Goal: Information Seeking & Learning: Learn about a topic

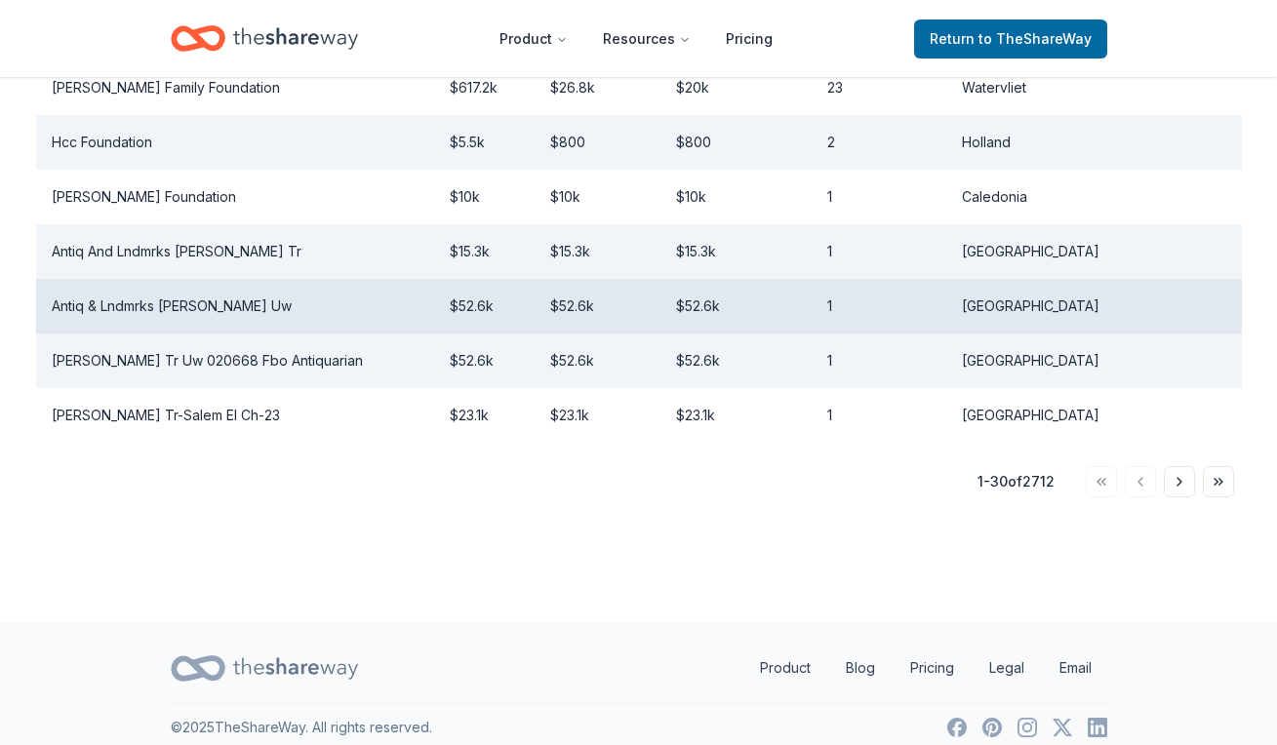
scroll to position [1779, 0]
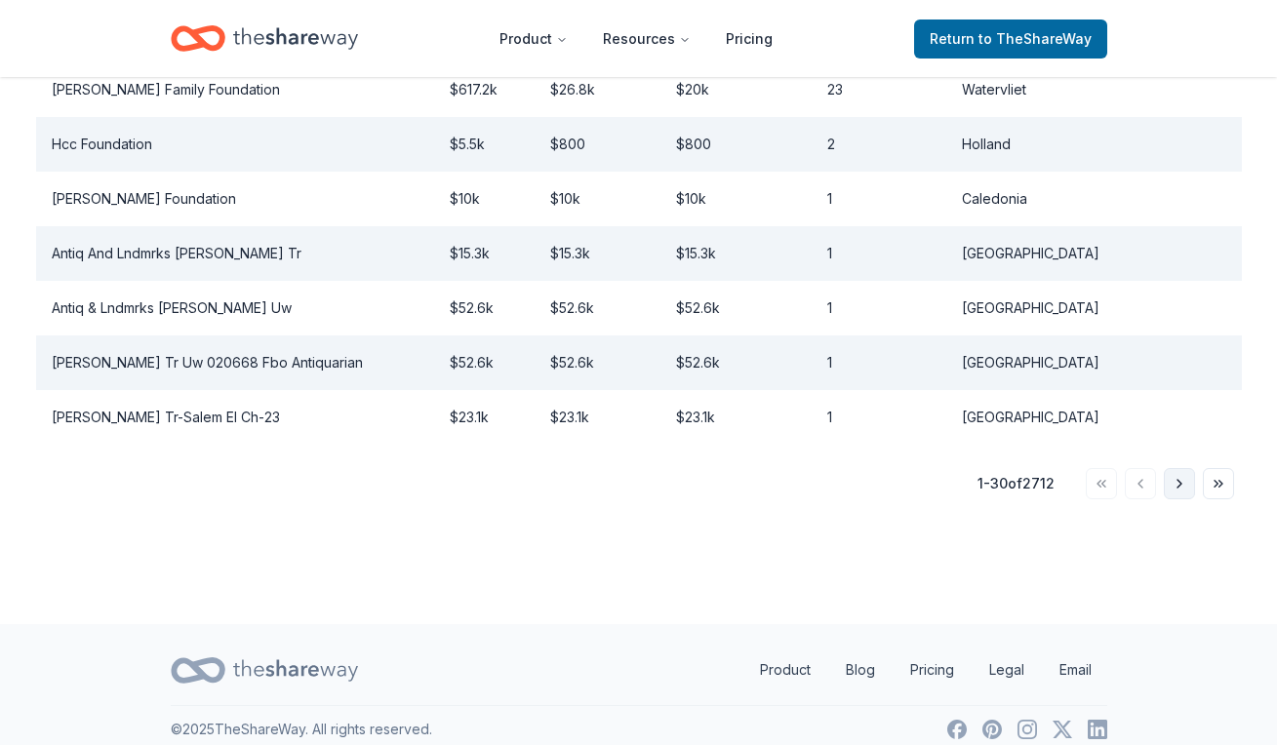
click at [1180, 488] on button "Go to next page" at bounding box center [1178, 483] width 31 height 31
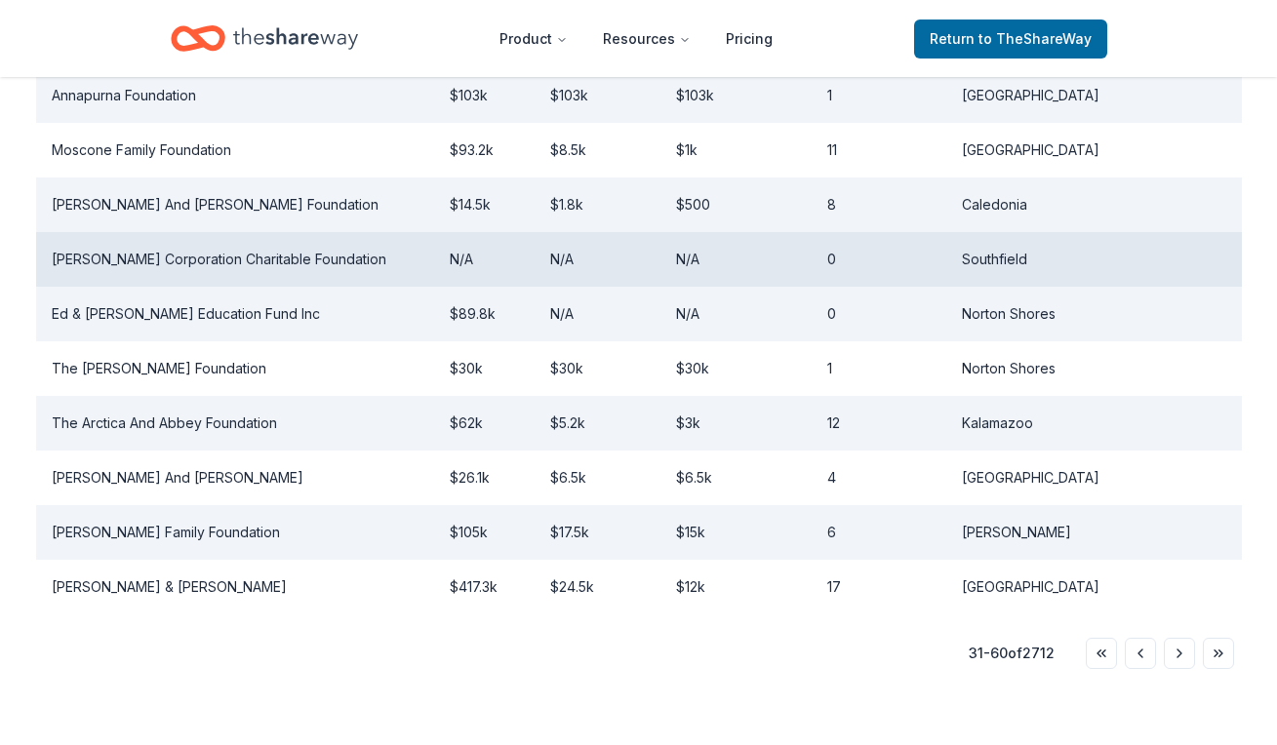
scroll to position [1655, 0]
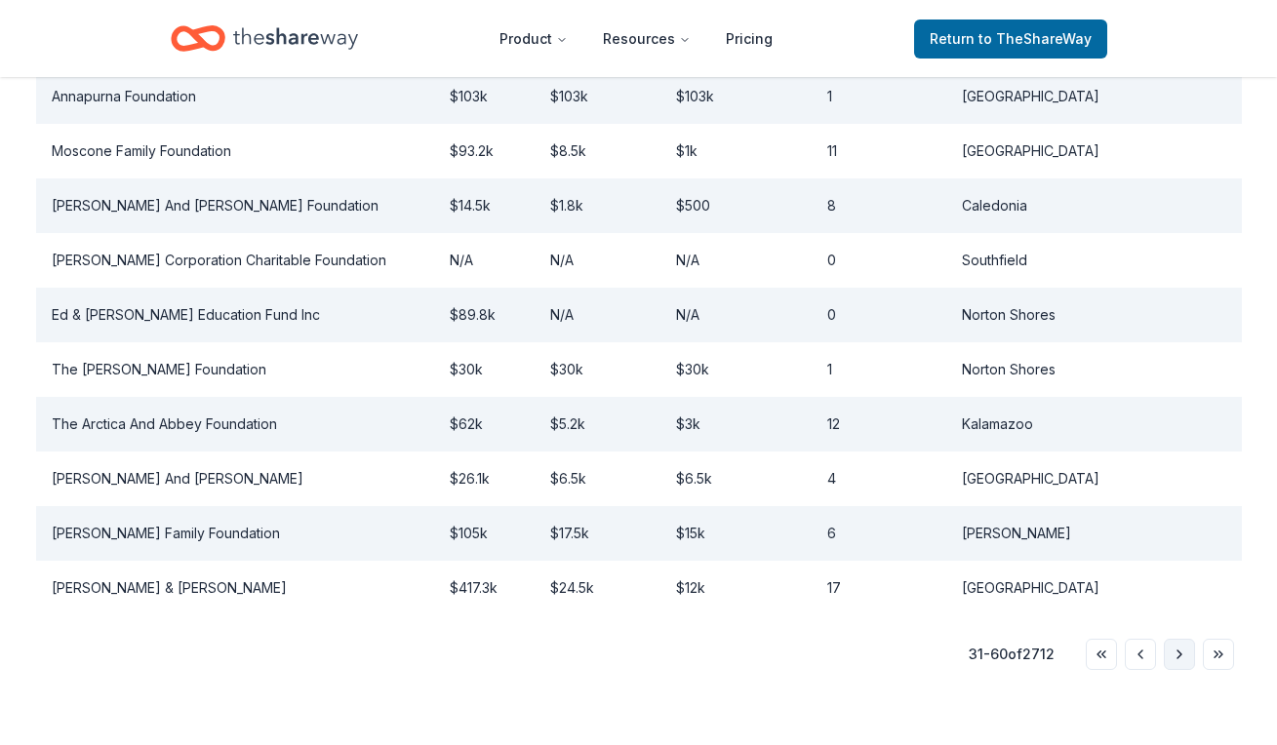
click at [1175, 639] on button "Go to next page" at bounding box center [1178, 654] width 31 height 31
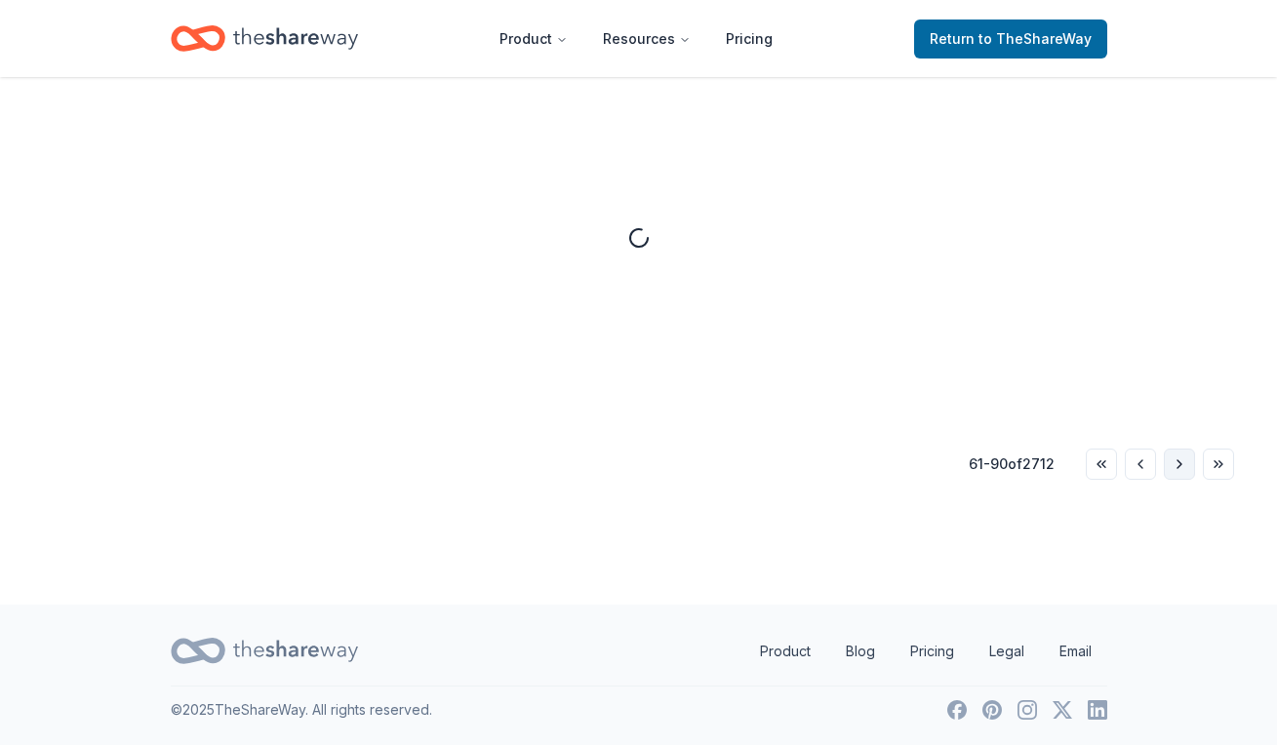
click at [1175, 604] on div "[US_STATE] Share Foundation Giving Avg. grant Median grant # of grants Location…" at bounding box center [639, 211] width 1268 height 788
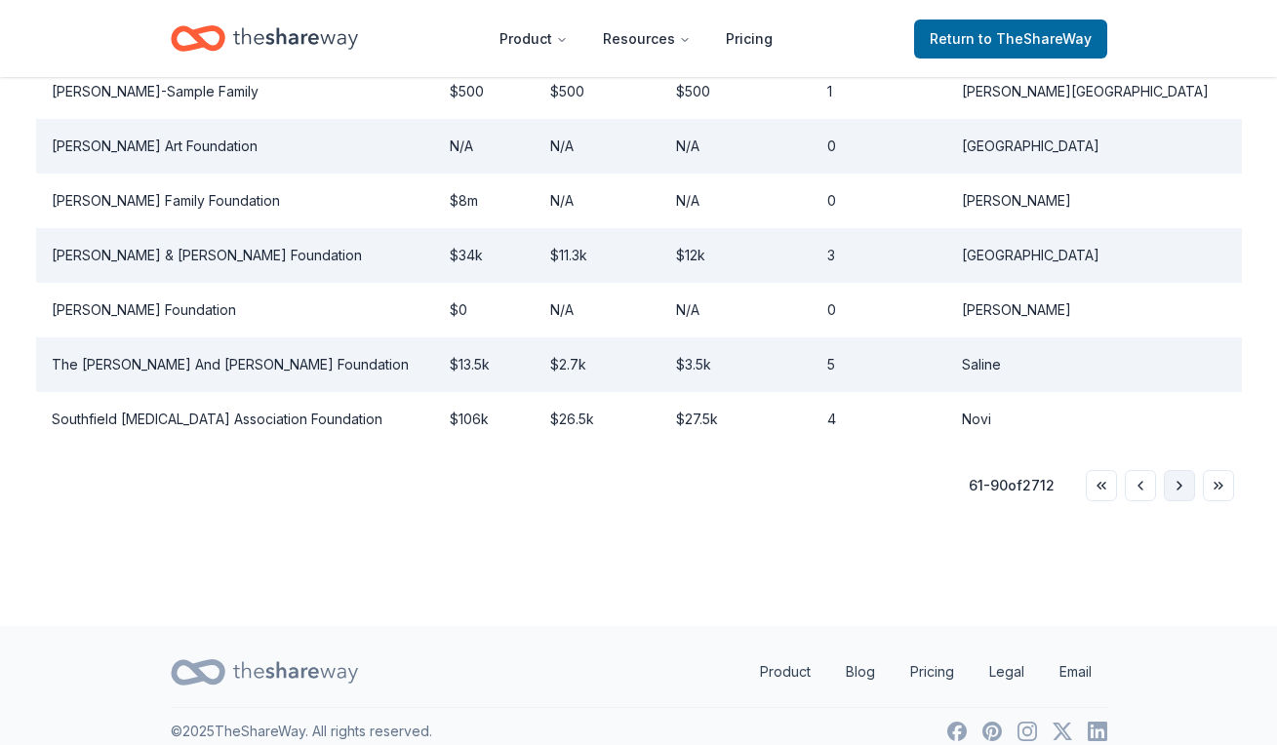
scroll to position [1798, 0]
click at [1184, 472] on button "Go to next page" at bounding box center [1178, 487] width 31 height 31
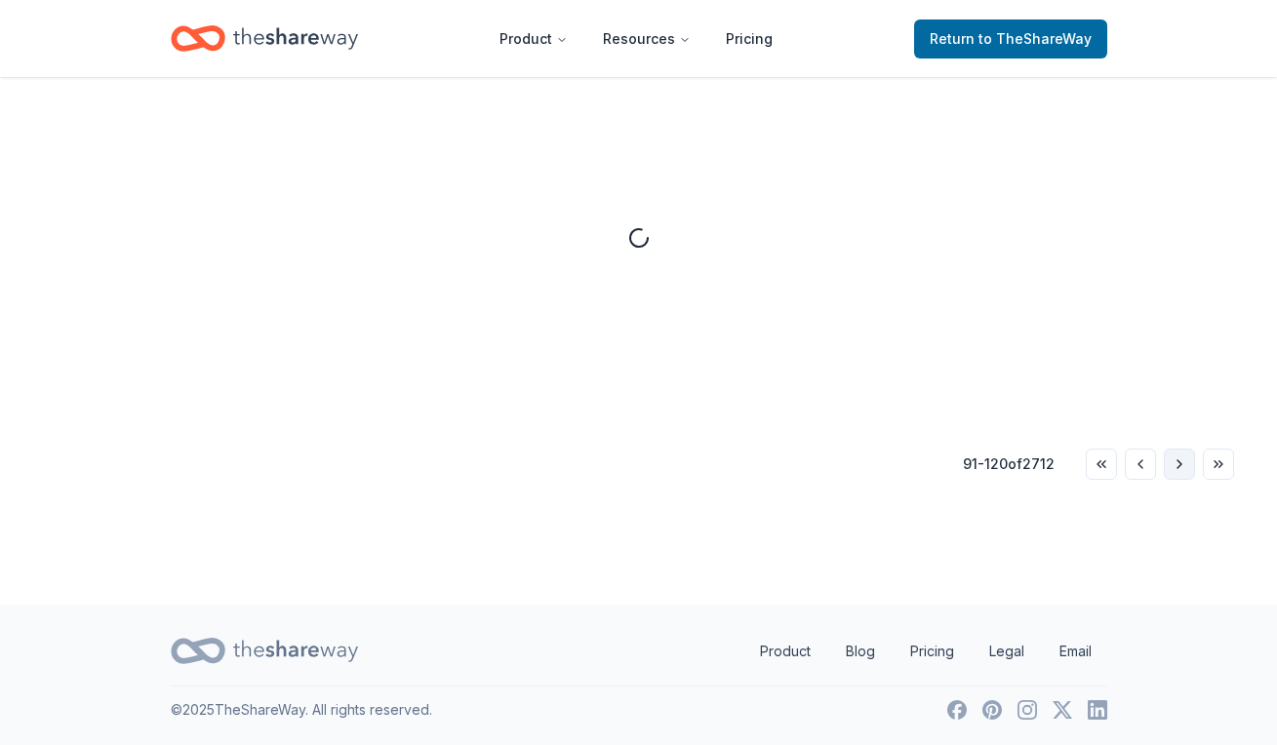
scroll to position [533, 0]
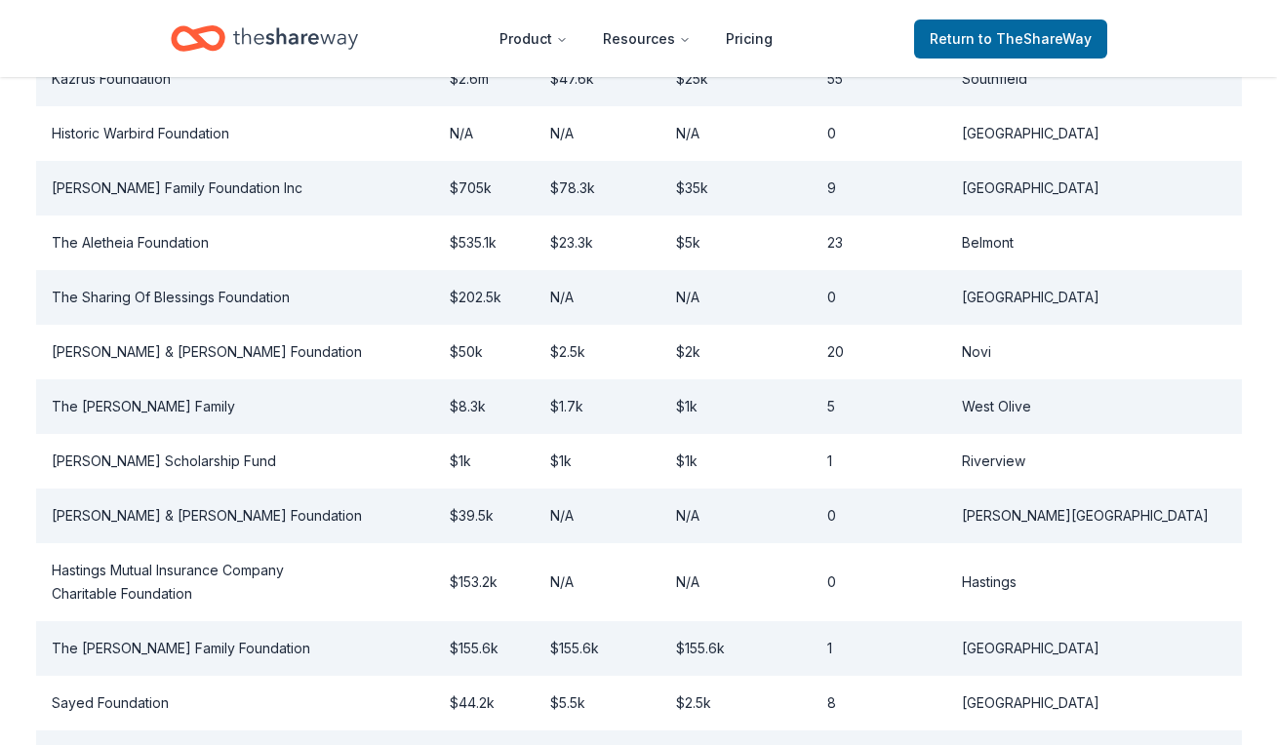
click at [1184, 469] on td "Riverview" at bounding box center [1093, 461] width 295 height 55
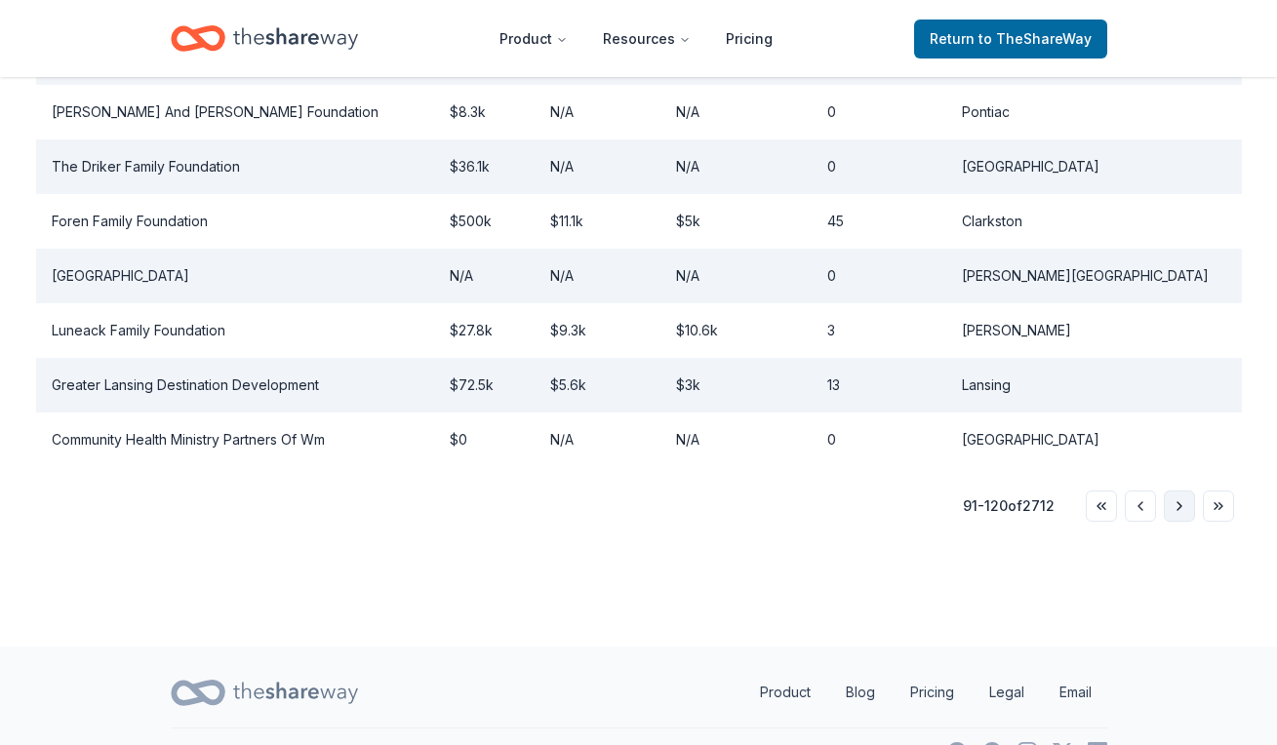
scroll to position [1800, 0]
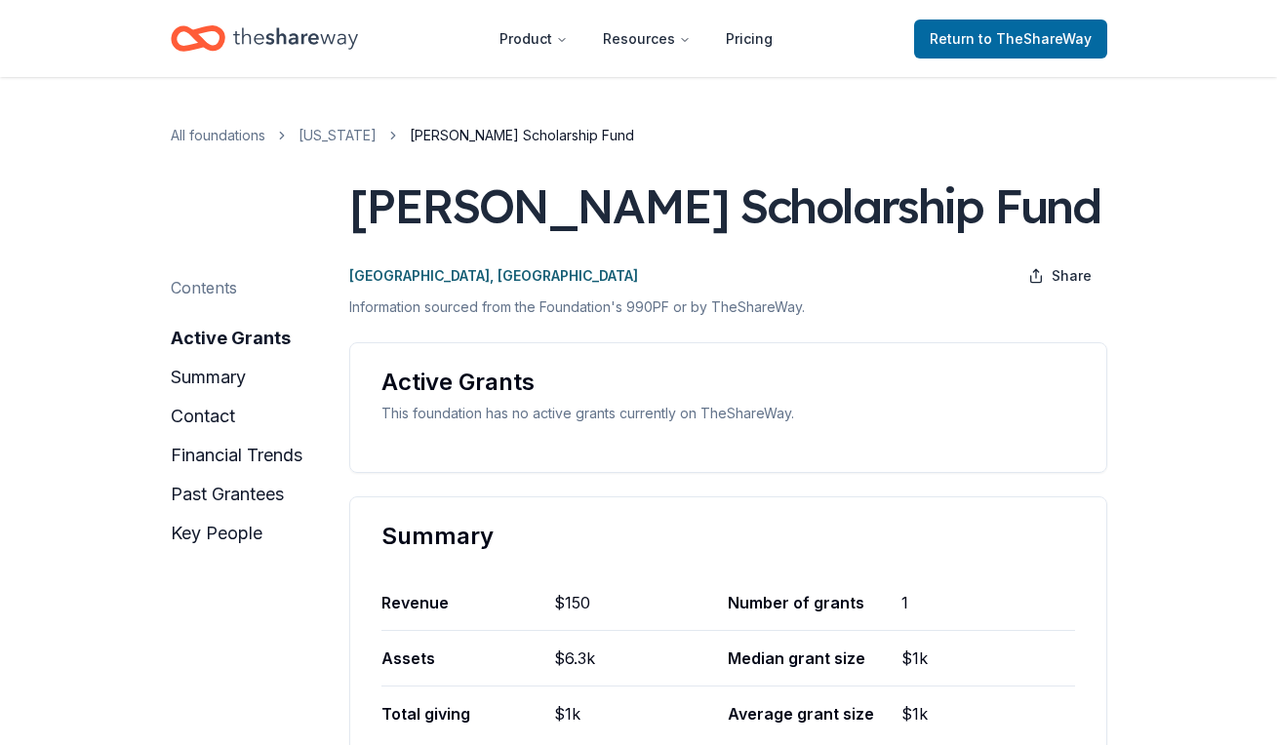
scroll to position [533, 0]
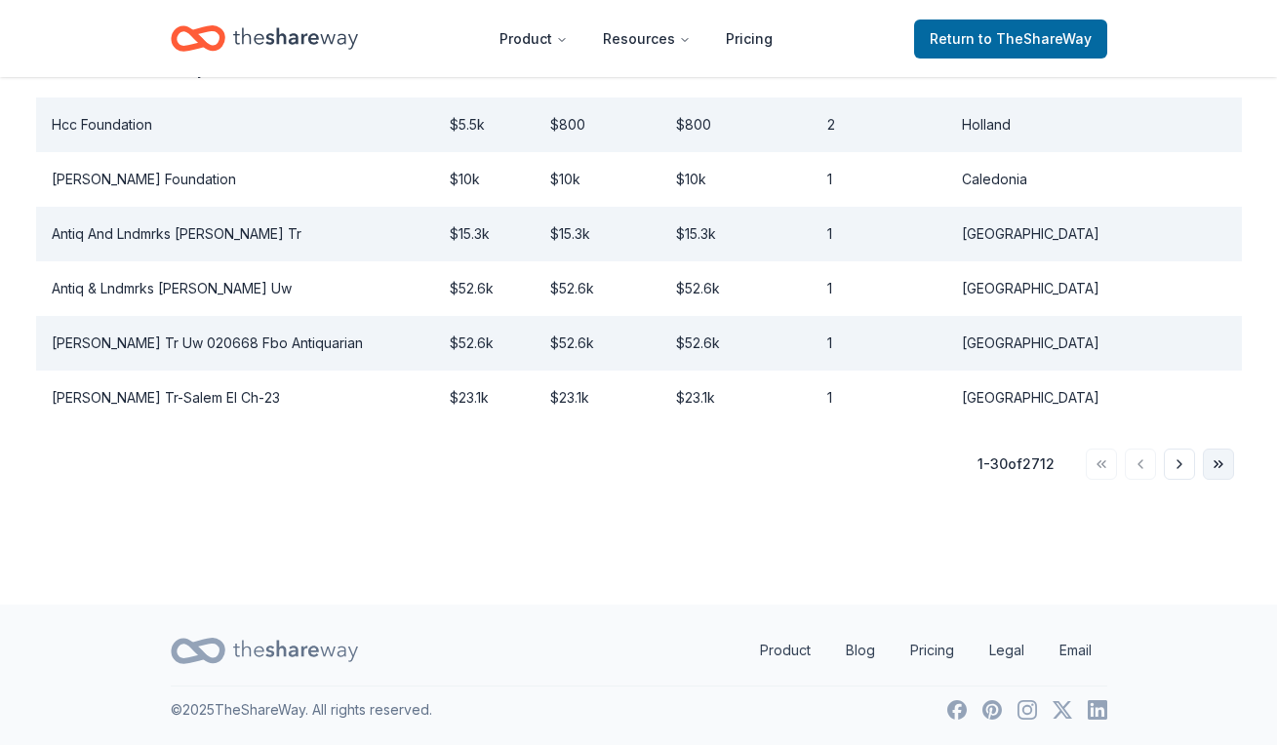
click at [1222, 472] on button "Go to last page" at bounding box center [1217, 464] width 31 height 31
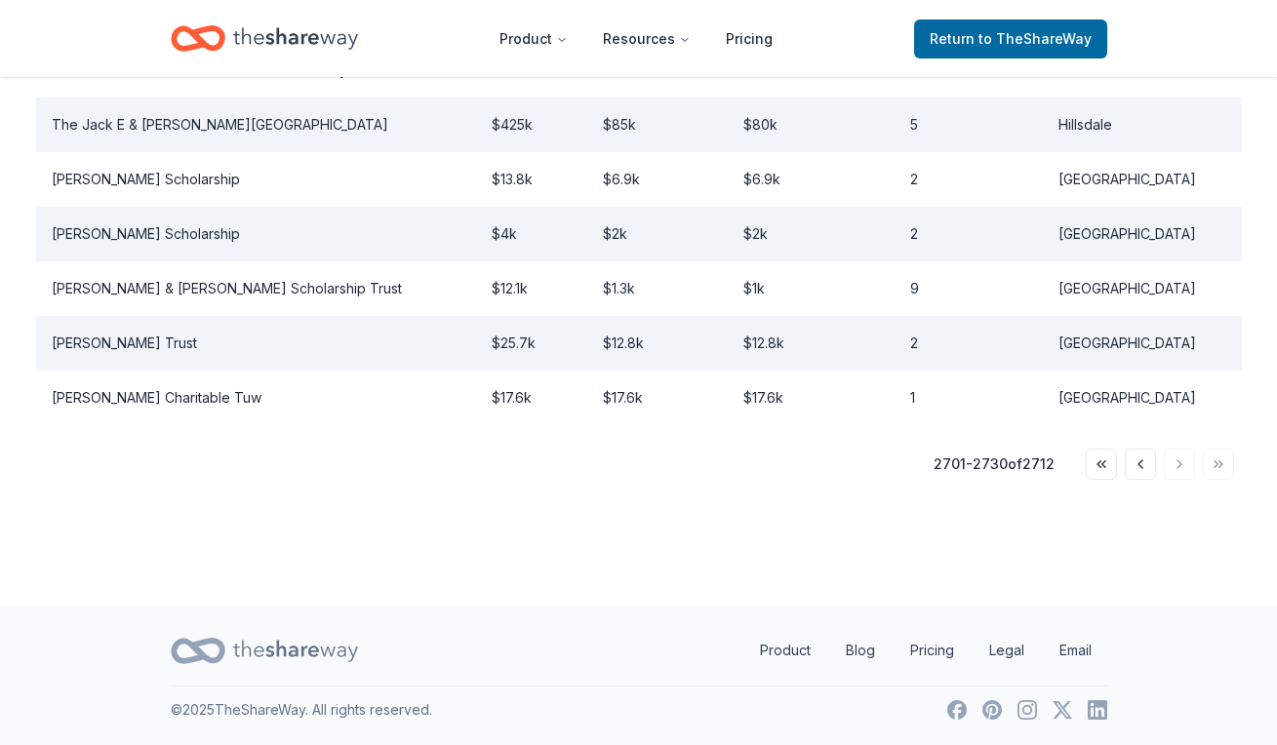
scroll to position [815, 0]
click at [1136, 467] on button "Go to previous page" at bounding box center [1139, 464] width 31 height 31
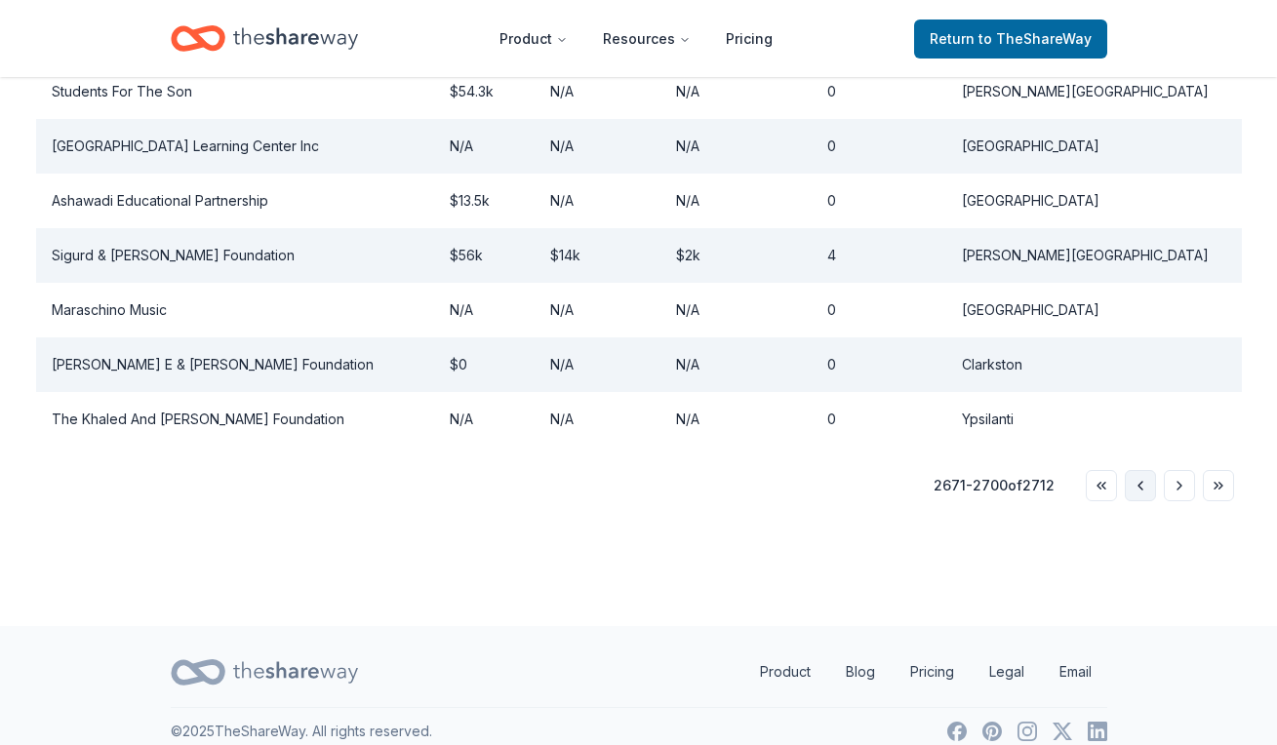
scroll to position [1798, 0]
click at [1136, 472] on button "Go to previous page" at bounding box center [1139, 487] width 31 height 31
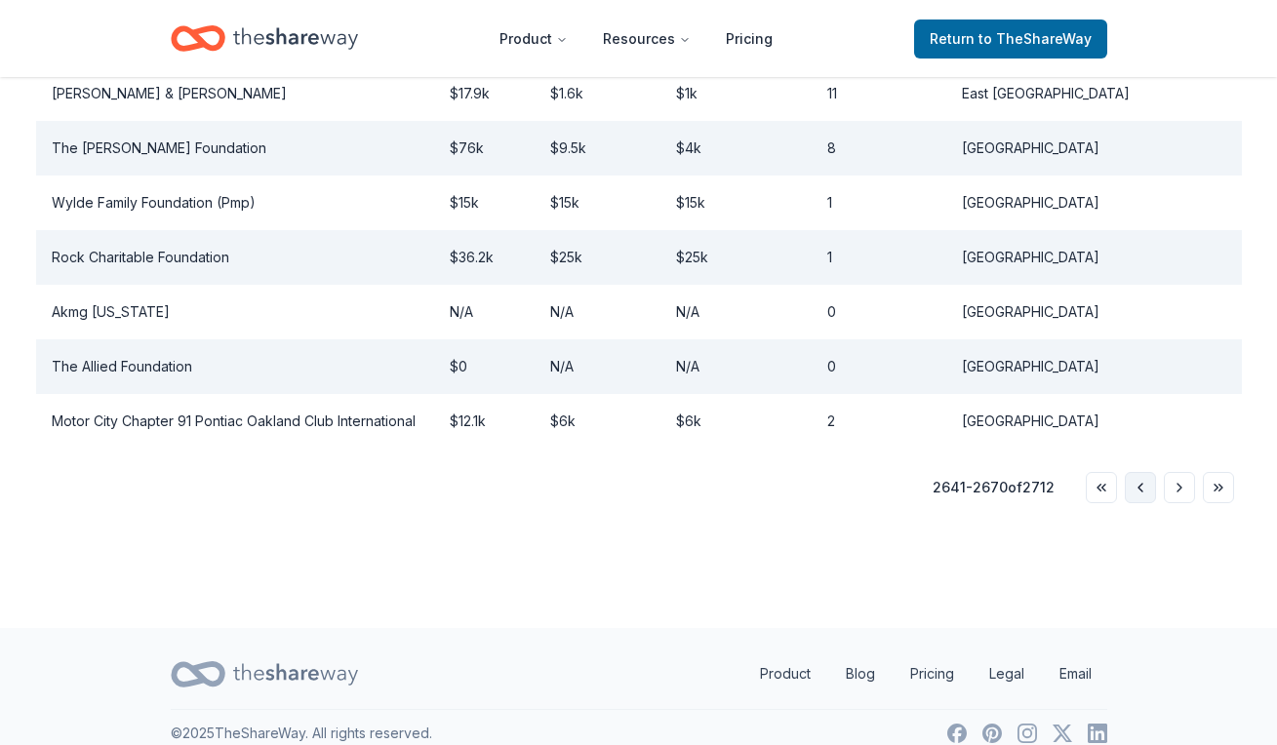
click at [1136, 472] on button "Go to previous page" at bounding box center [1139, 487] width 31 height 31
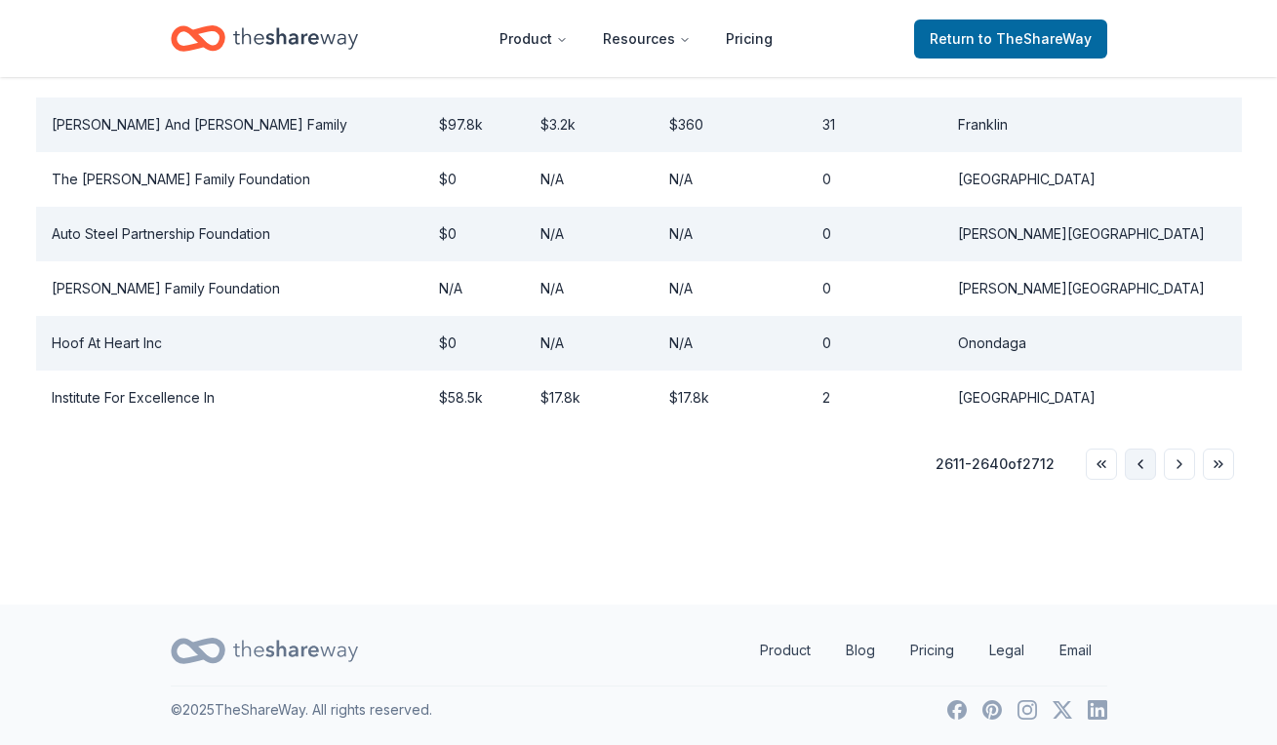
click at [1136, 464] on button "Go to previous page" at bounding box center [1139, 464] width 31 height 31
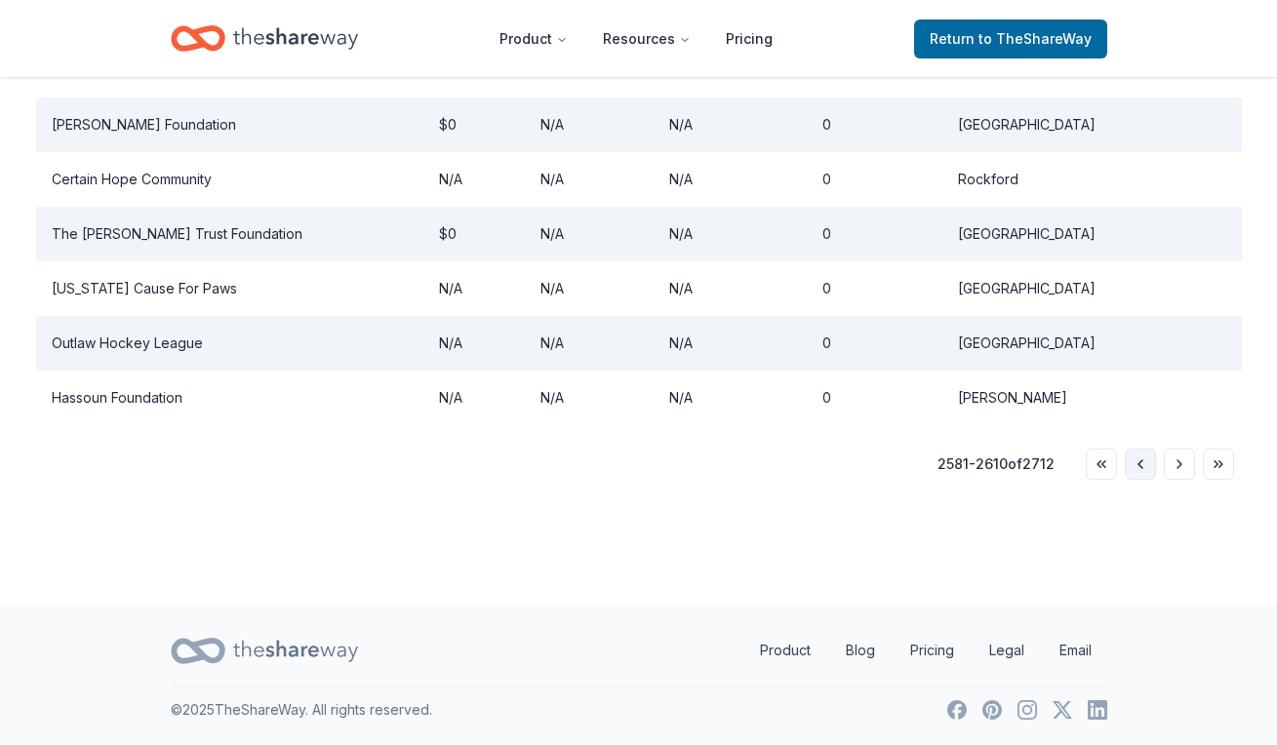
click at [1136, 466] on button "Go to previous page" at bounding box center [1139, 464] width 31 height 31
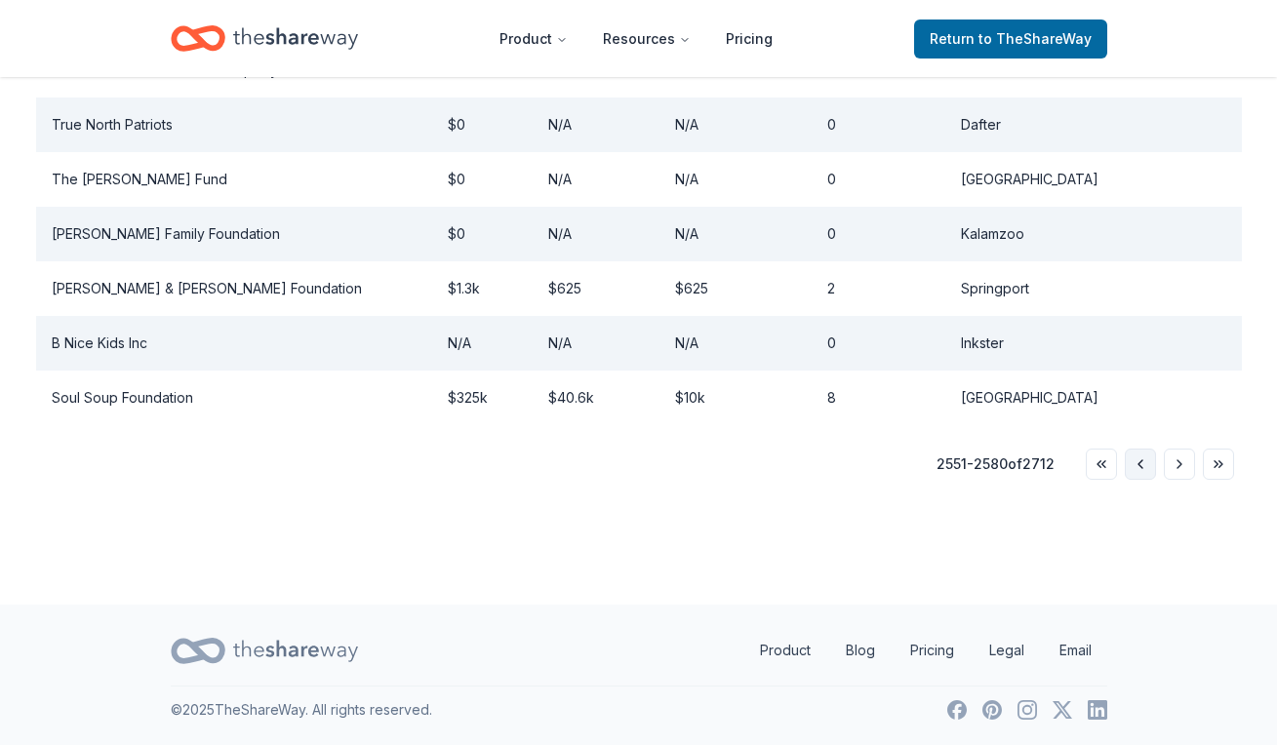
click at [1145, 466] on button "Go to previous page" at bounding box center [1139, 464] width 31 height 31
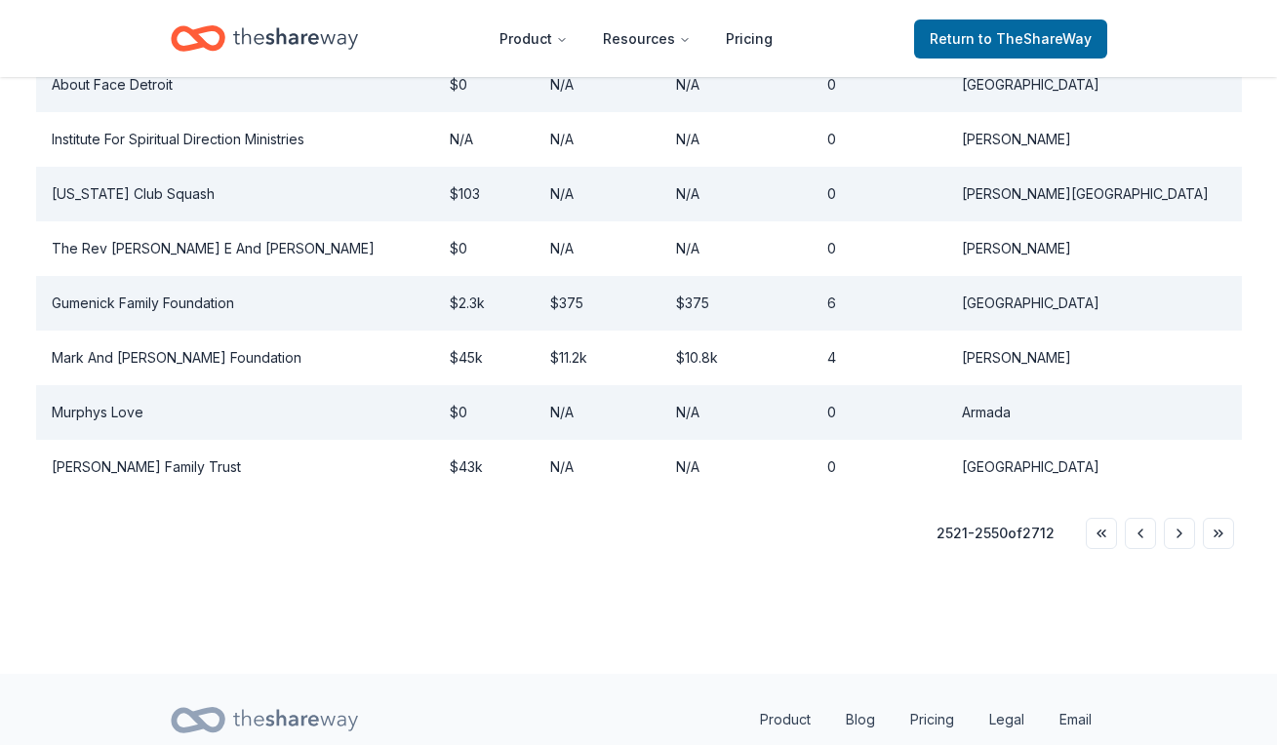
scroll to position [1822, 0]
click at [1145, 519] on button "Go to previous page" at bounding box center [1139, 534] width 31 height 31
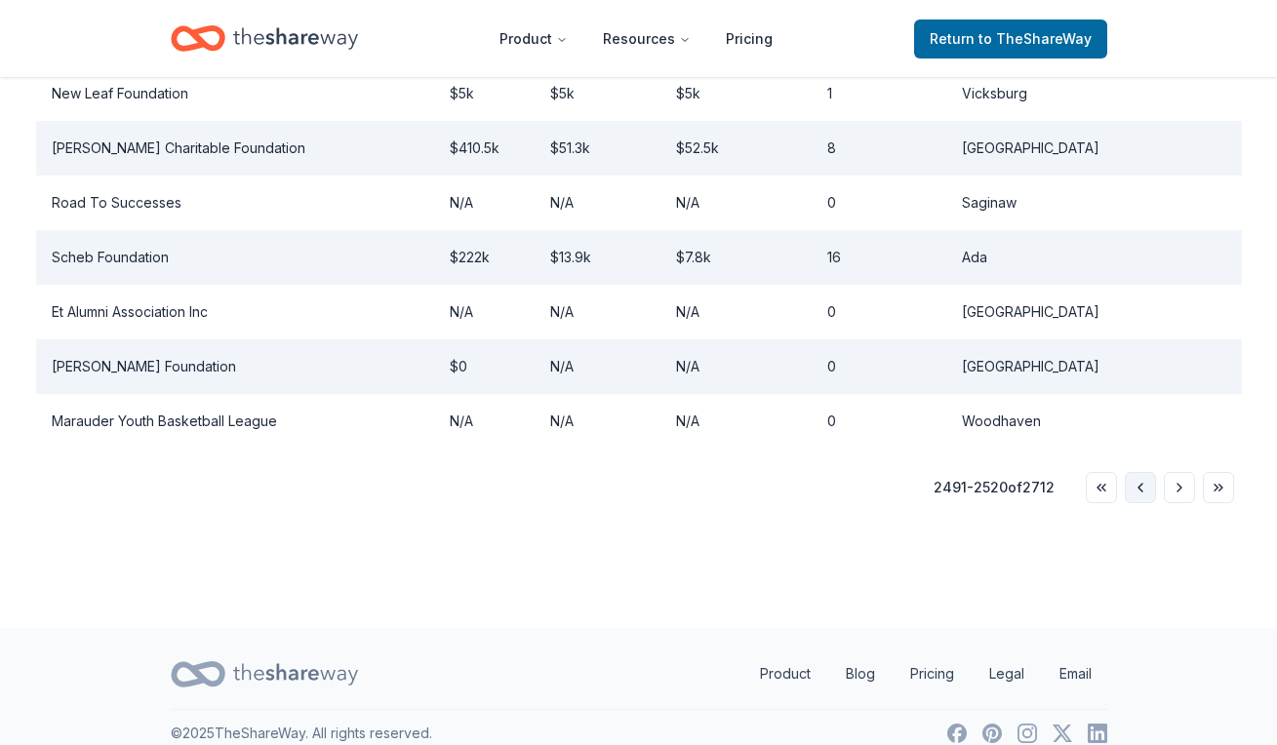
click at [1144, 472] on button "Go to previous page" at bounding box center [1139, 487] width 31 height 31
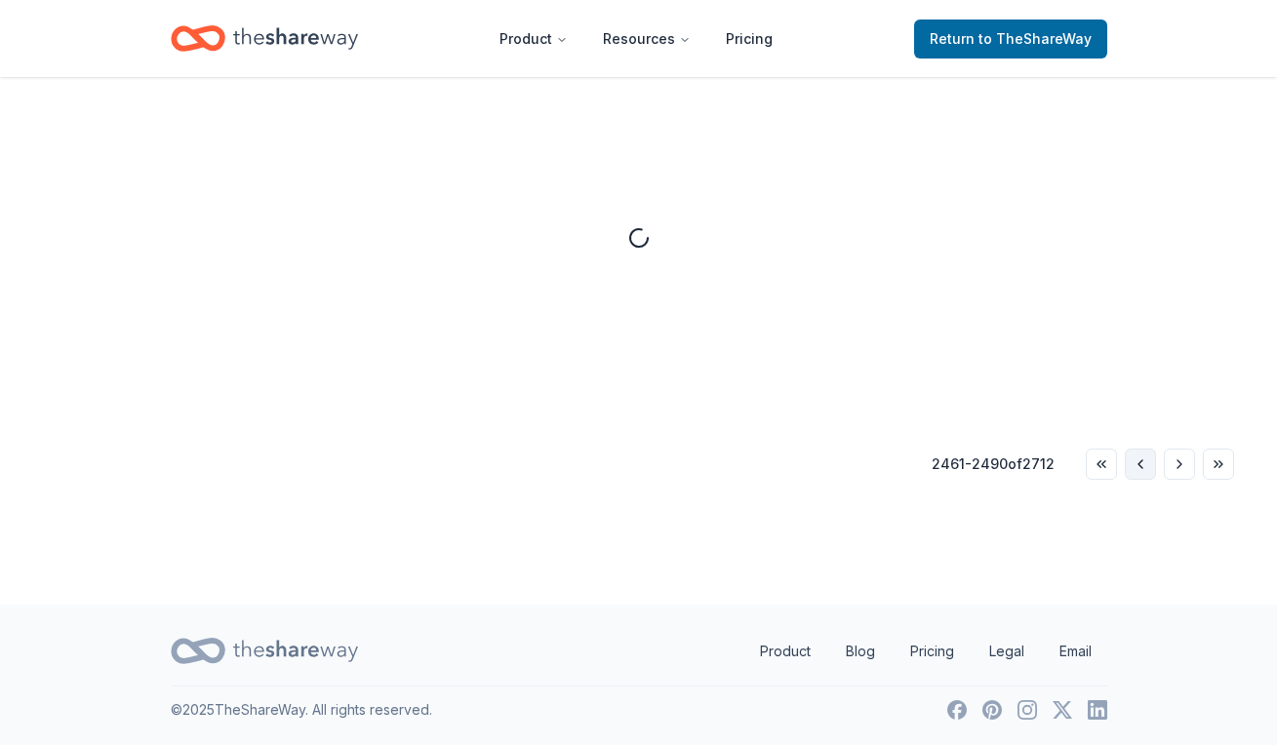
click at [1144, 463] on button "Go to previous page" at bounding box center [1139, 464] width 31 height 31
click at [1144, 463] on div "Foundation Giving Avg. grant Median grant # of grants Location 2431 - 2460 of 2…" at bounding box center [638, 242] width 1205 height 476
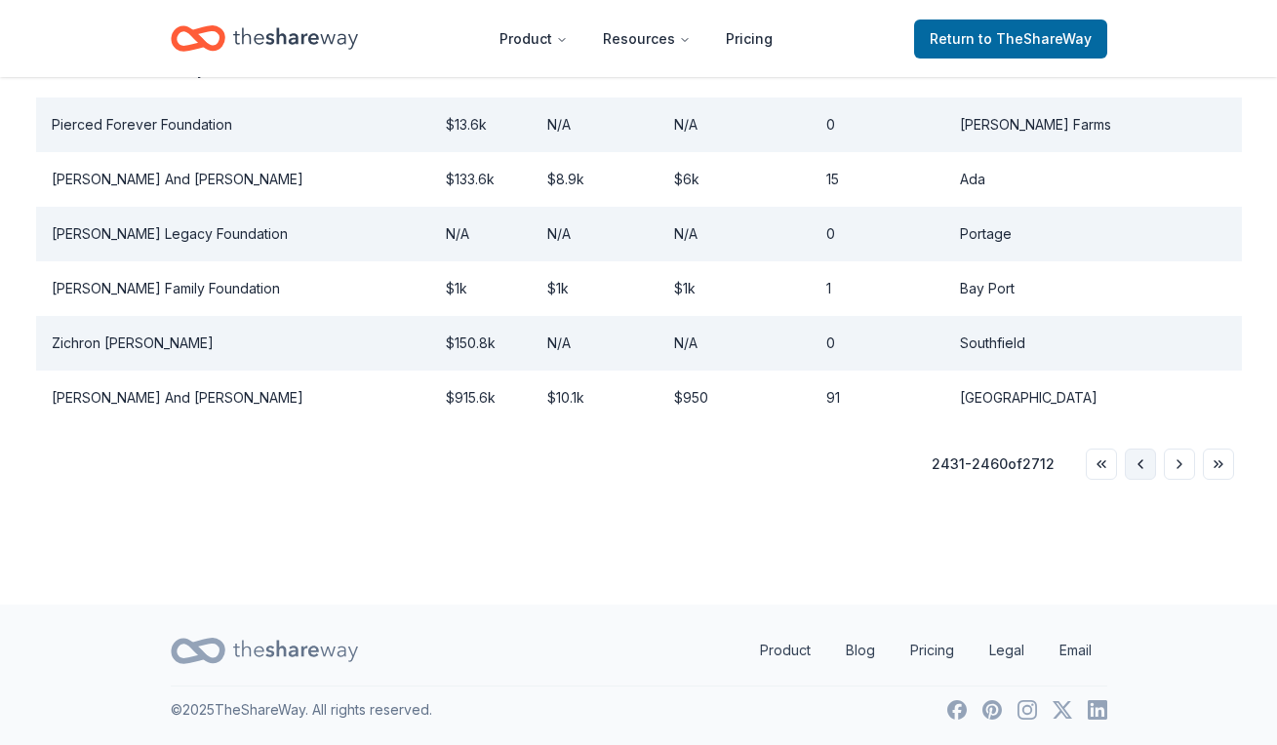
scroll to position [1798, 0]
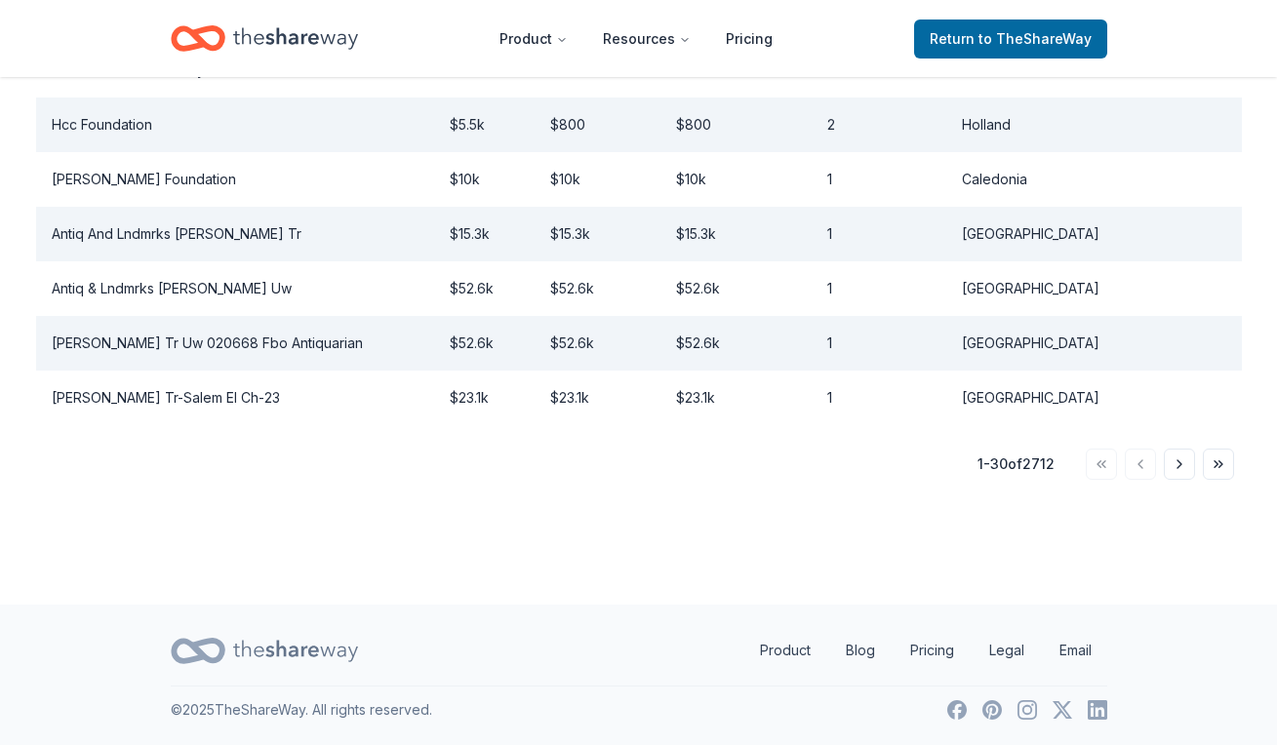
scroll to position [1798, 0]
click at [1179, 465] on button "Go to next page" at bounding box center [1178, 464] width 31 height 31
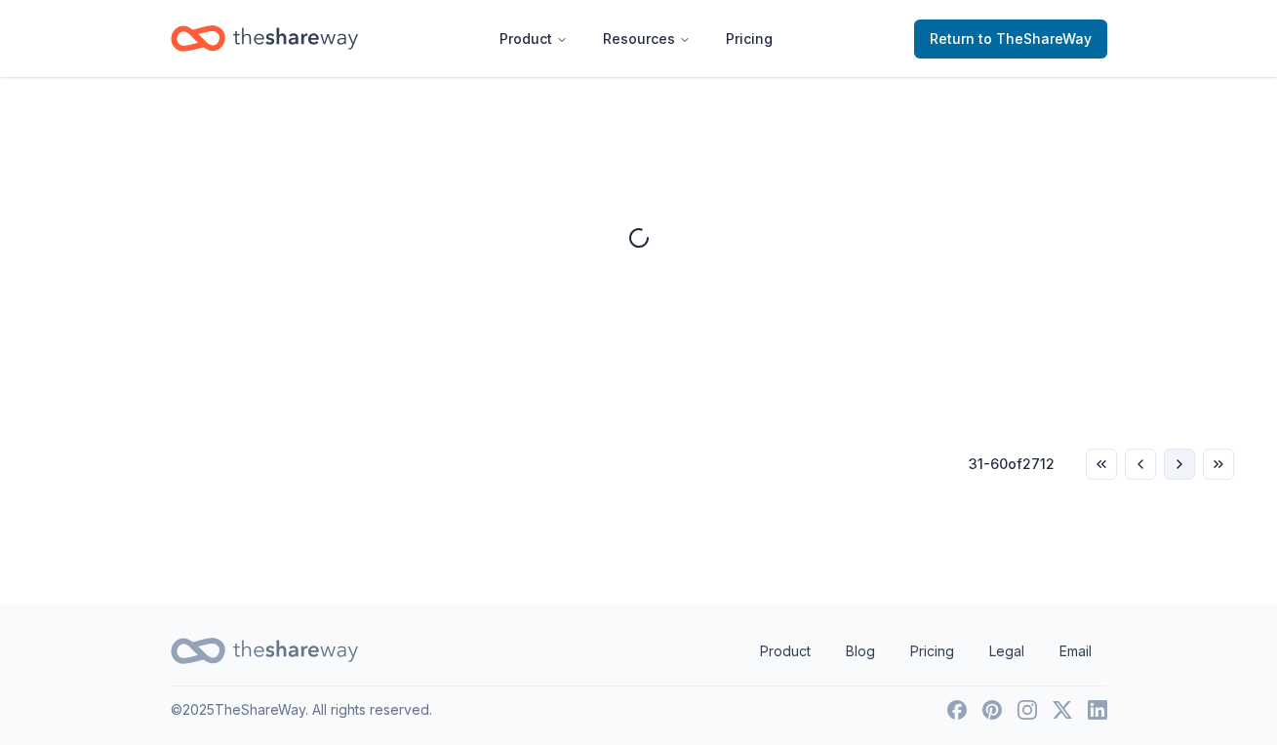
scroll to position [533, 0]
click at [1179, 465] on button "Go to next page" at bounding box center [1178, 464] width 31 height 31
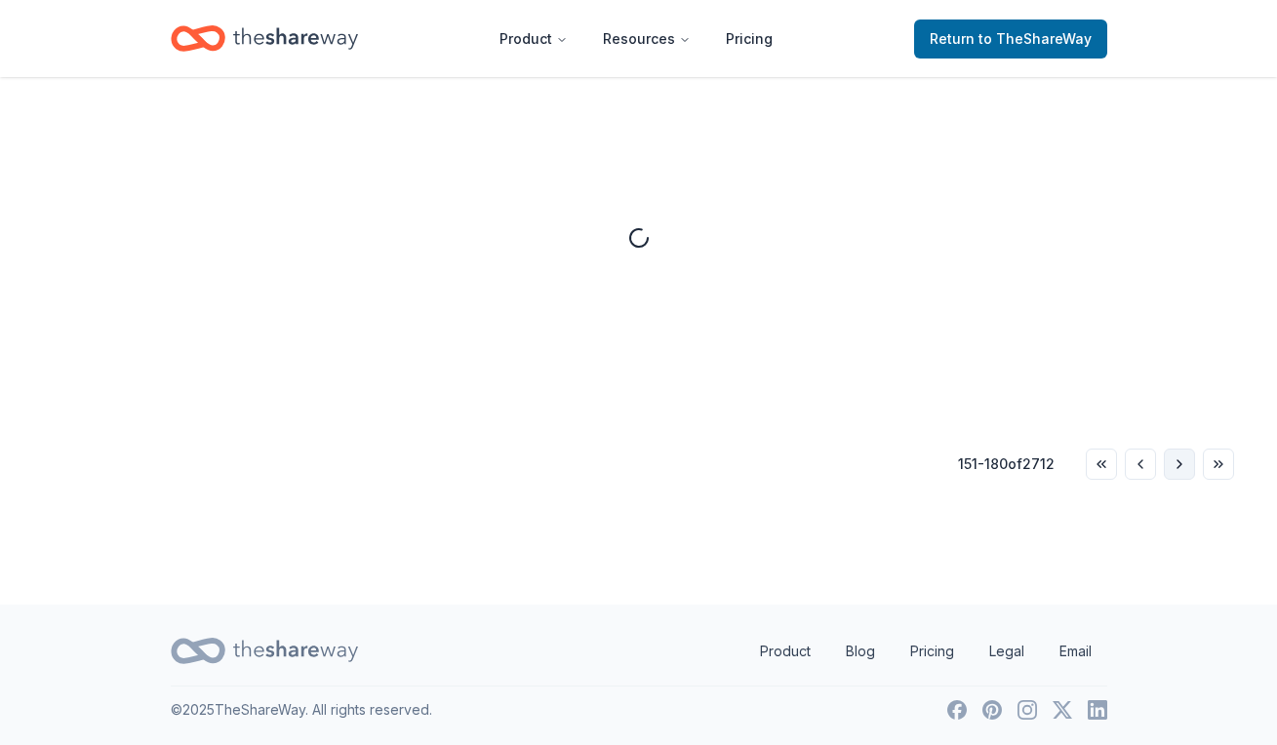
click at [1179, 465] on button "Go to next page" at bounding box center [1178, 464] width 31 height 31
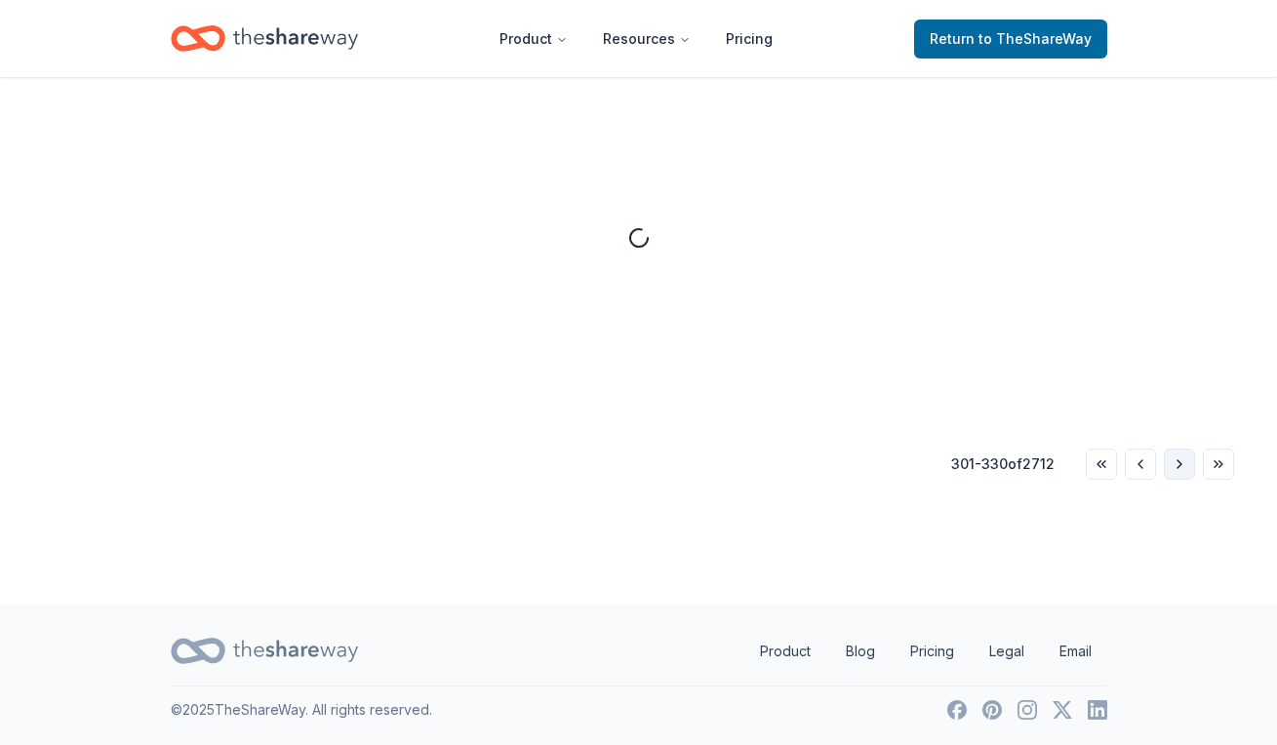
click at [1179, 465] on button "Go to next page" at bounding box center [1178, 464] width 31 height 31
click at [1179, 465] on div "Foundation Giving Avg. grant Median grant # of grants Location 361 - 390 of 271…" at bounding box center [638, 242] width 1205 height 476
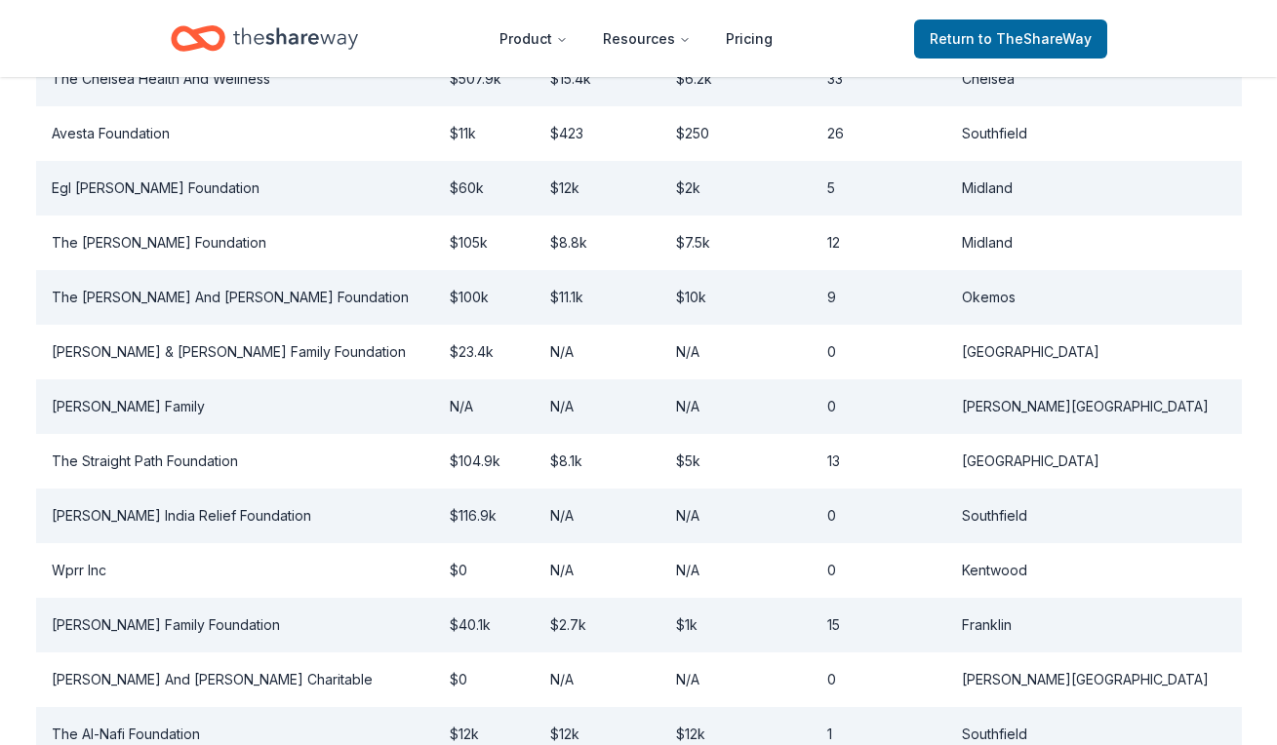
click at [1179, 465] on td "[GEOGRAPHIC_DATA]" at bounding box center [1093, 461] width 295 height 55
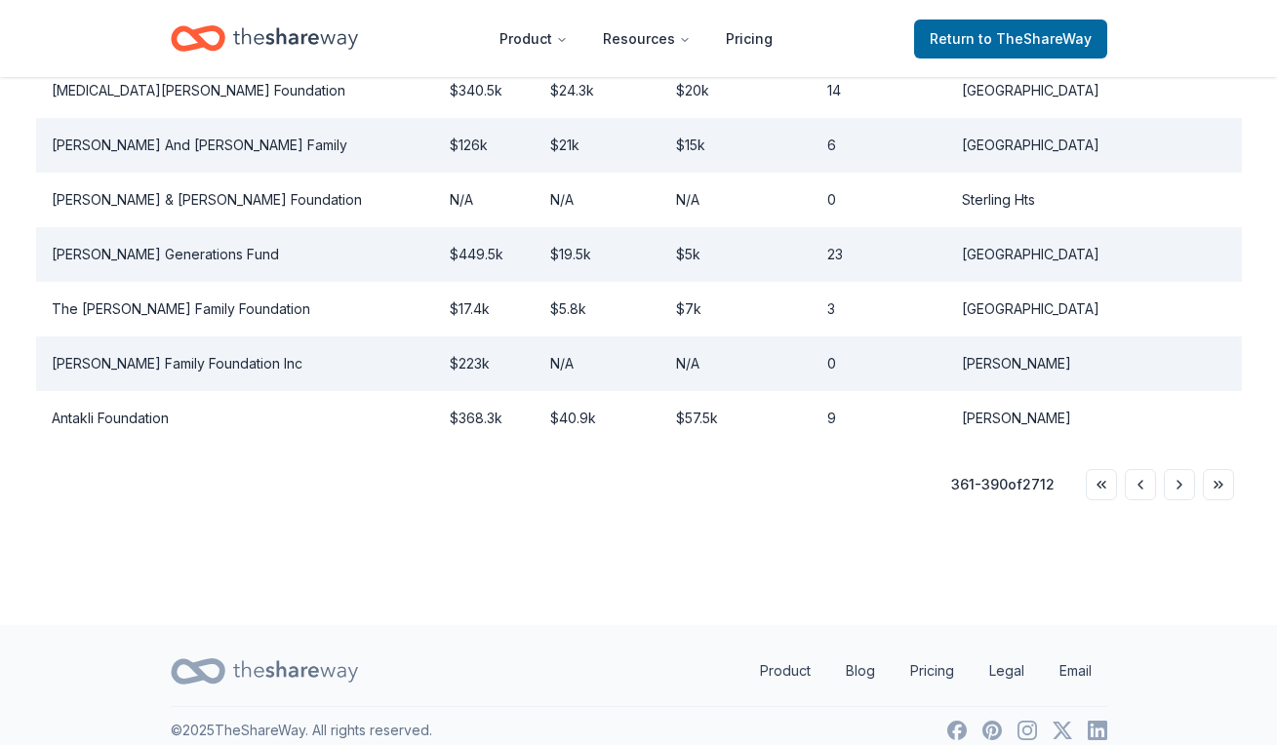
scroll to position [1798, 0]
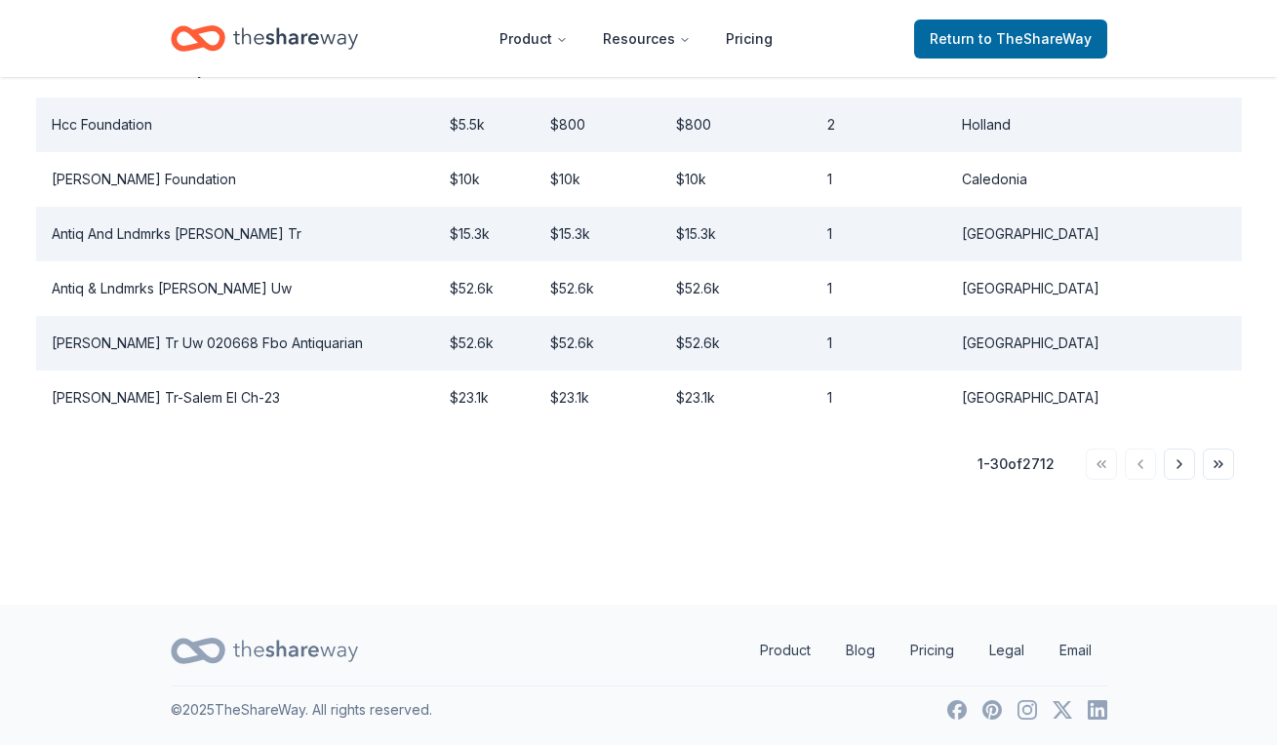
scroll to position [1798, 0]
click at [1176, 476] on button "Go to next page" at bounding box center [1178, 464] width 31 height 31
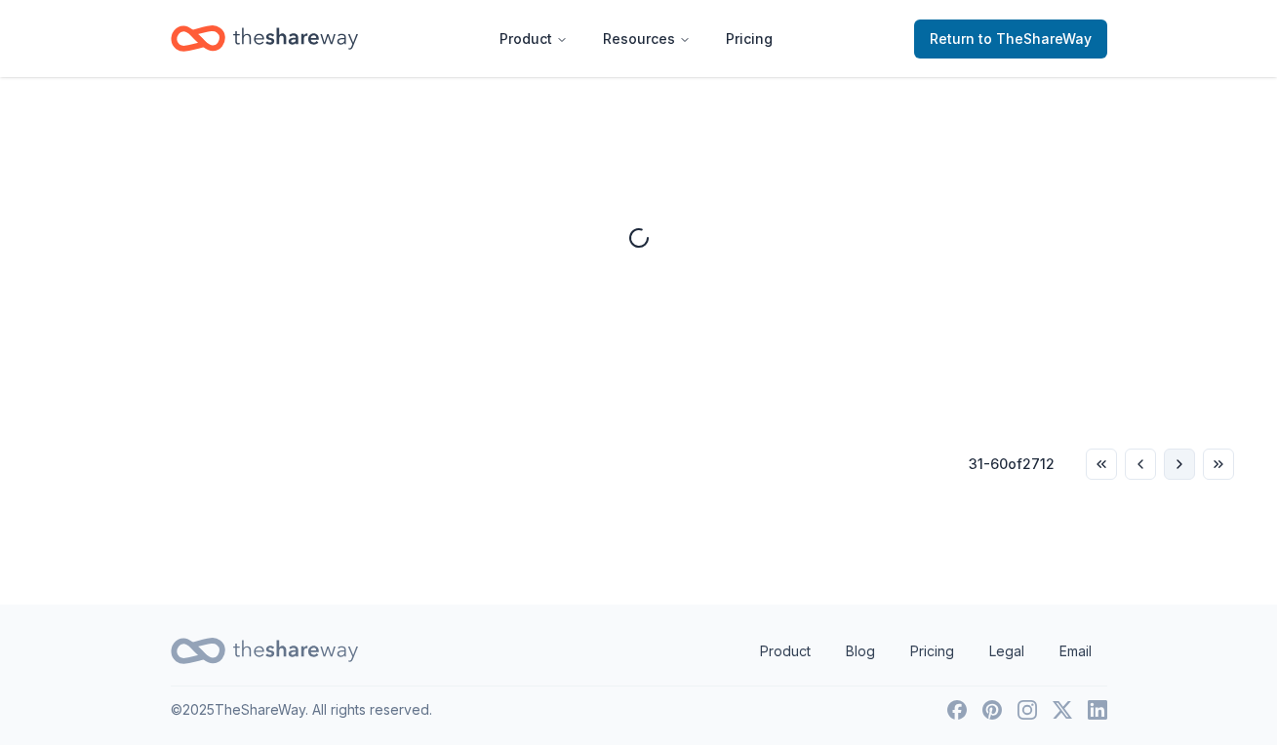
scroll to position [533, 0]
click at [1176, 476] on button "Go to next page" at bounding box center [1178, 464] width 31 height 31
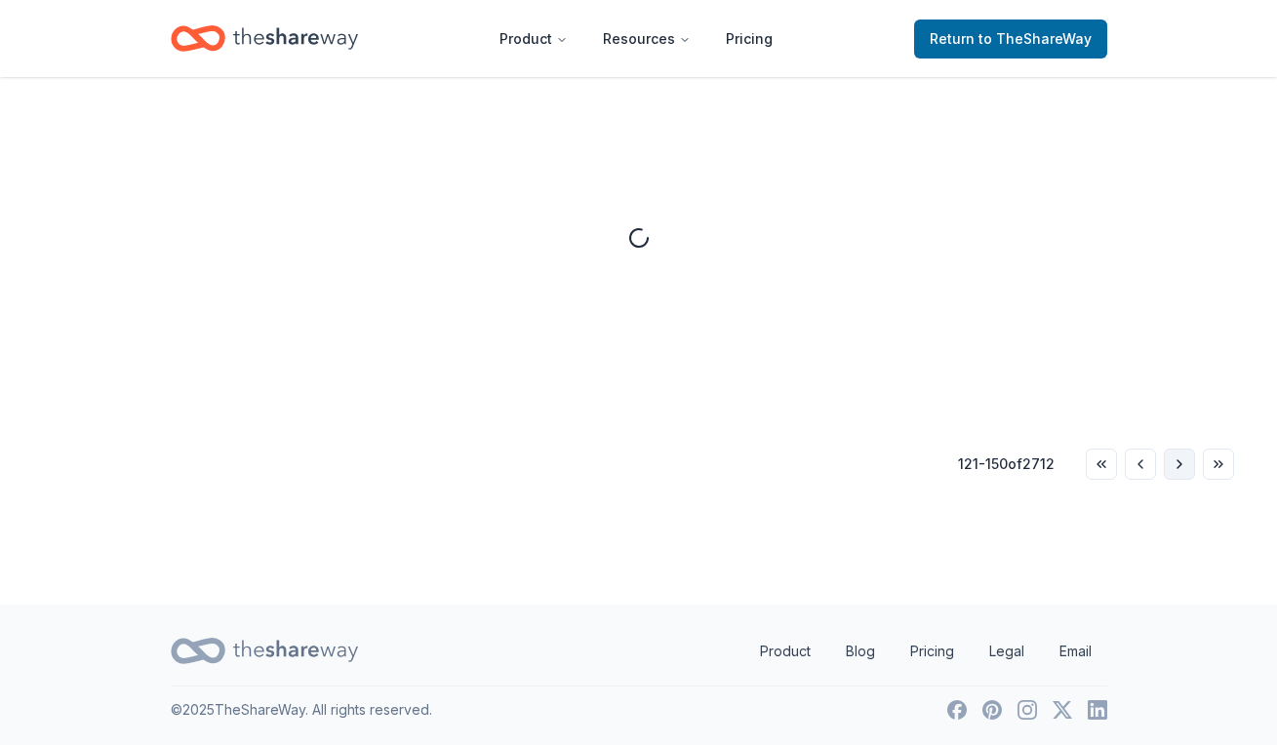
click at [1176, 476] on button "Go to next page" at bounding box center [1178, 464] width 31 height 31
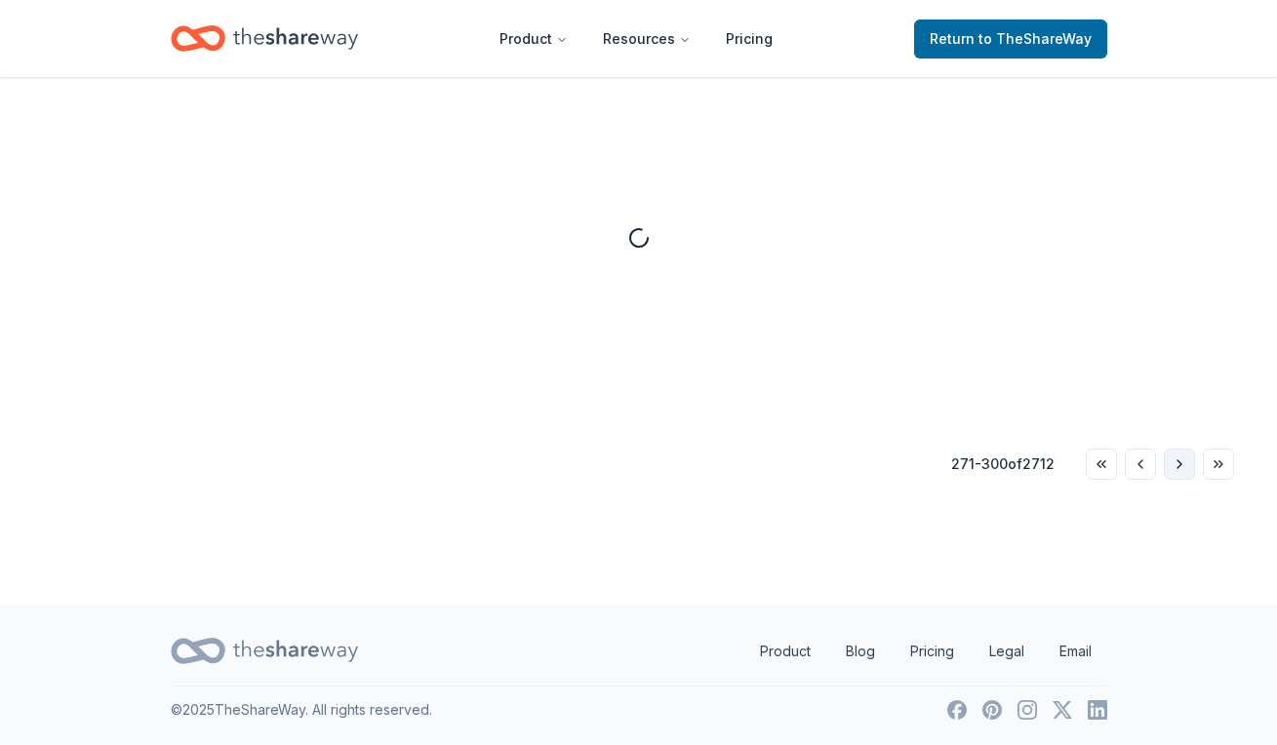
click at [1176, 476] on button "Go to next page" at bounding box center [1178, 464] width 31 height 31
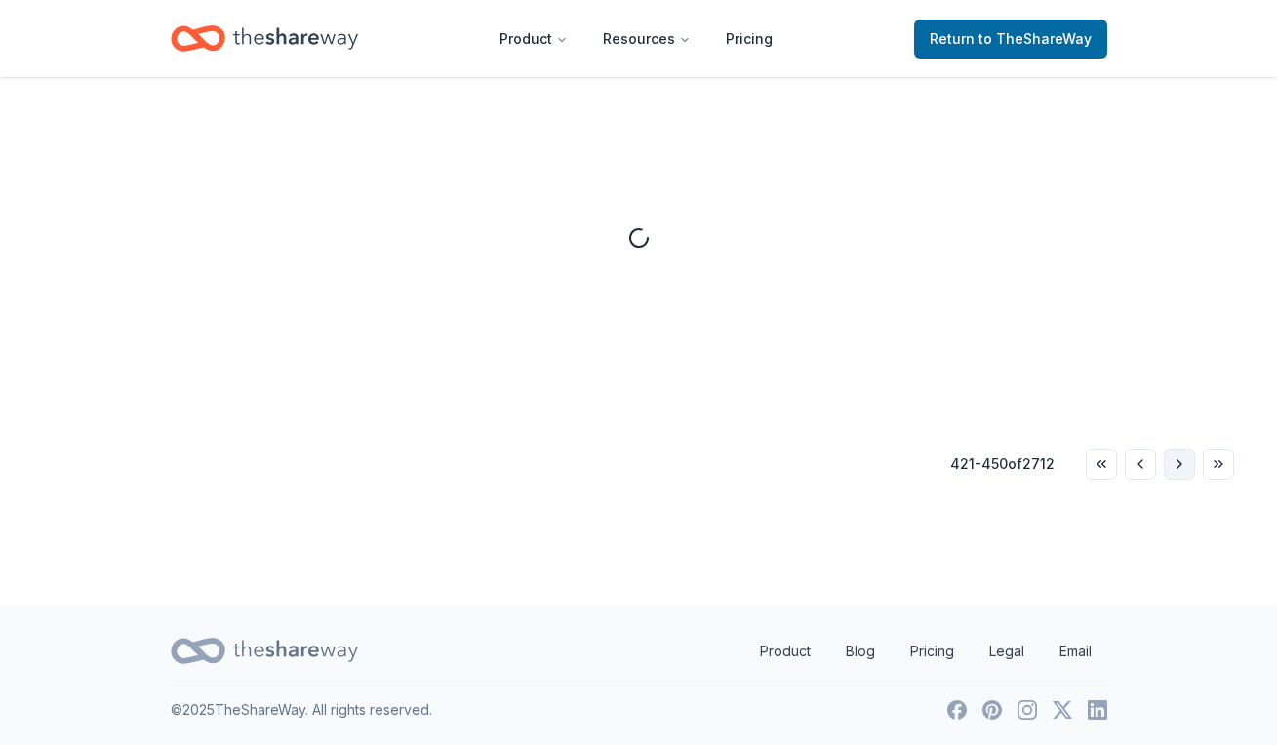
click at [1176, 476] on button "Go to next page" at bounding box center [1178, 464] width 31 height 31
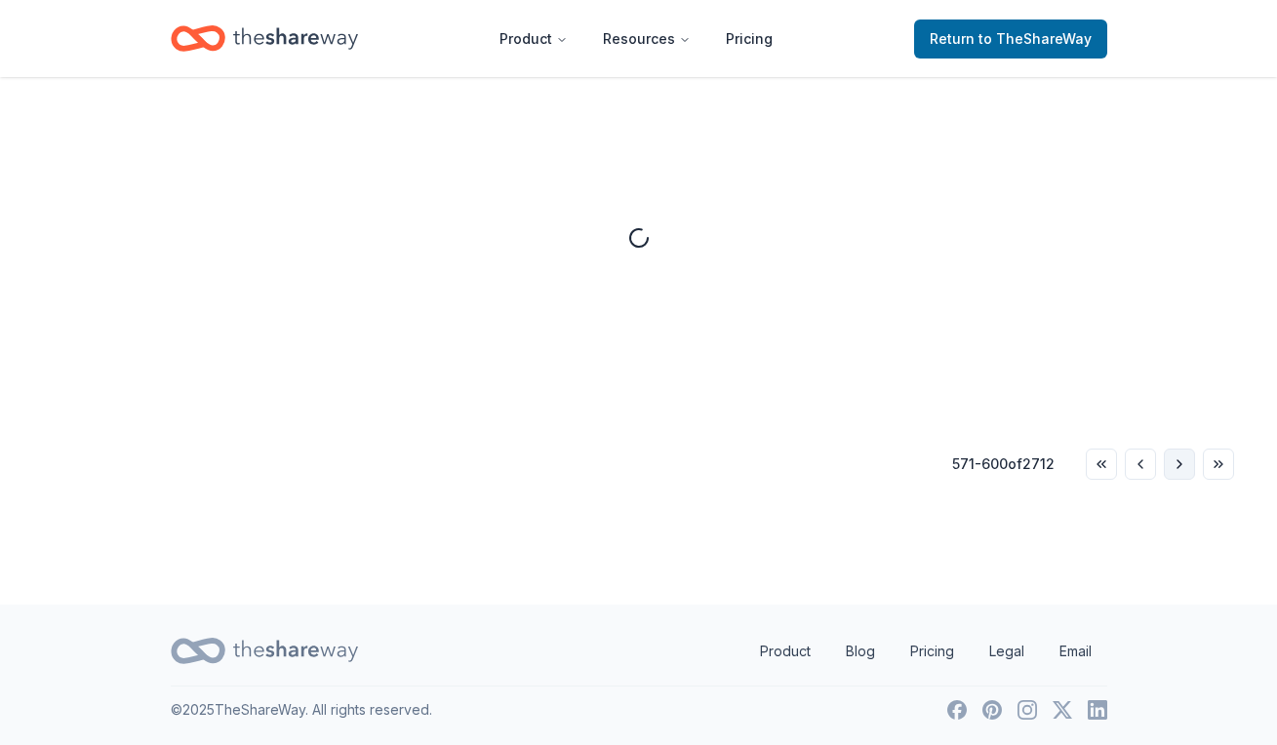
click at [1176, 476] on button "Go to next page" at bounding box center [1178, 464] width 31 height 31
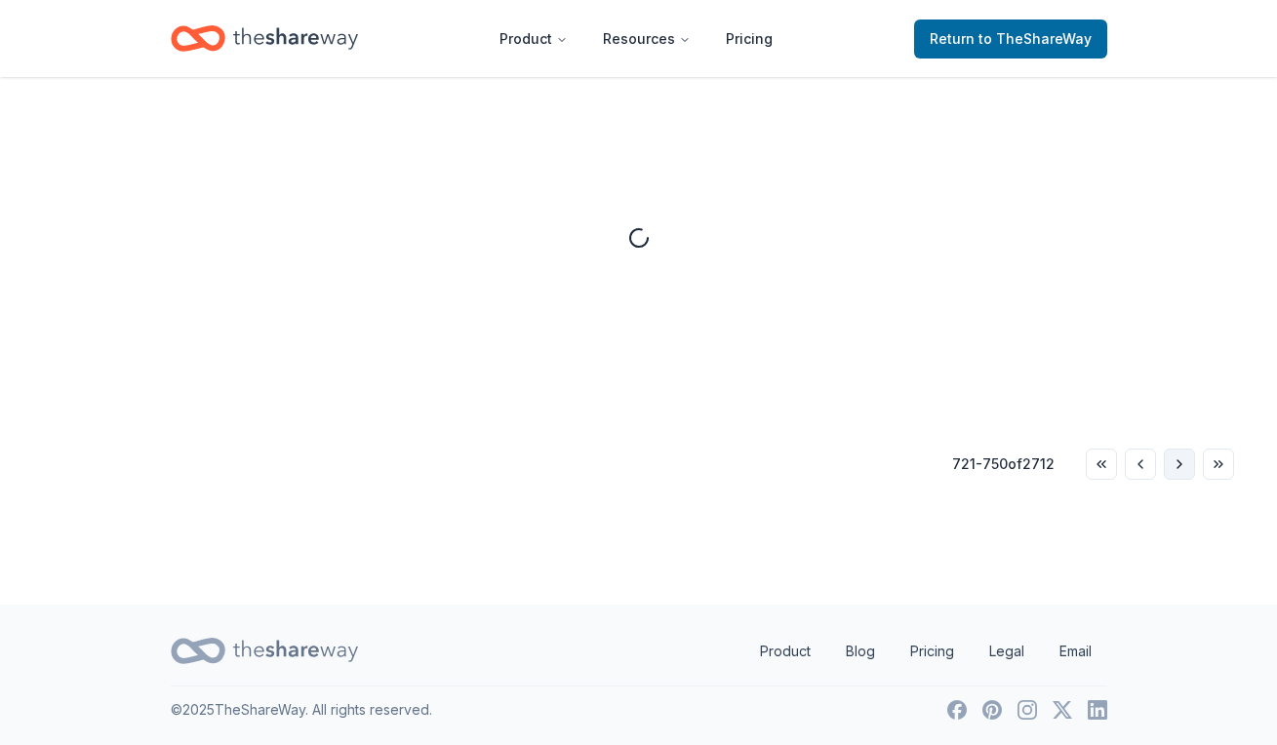
click at [1176, 476] on button "Go to next page" at bounding box center [1178, 464] width 31 height 31
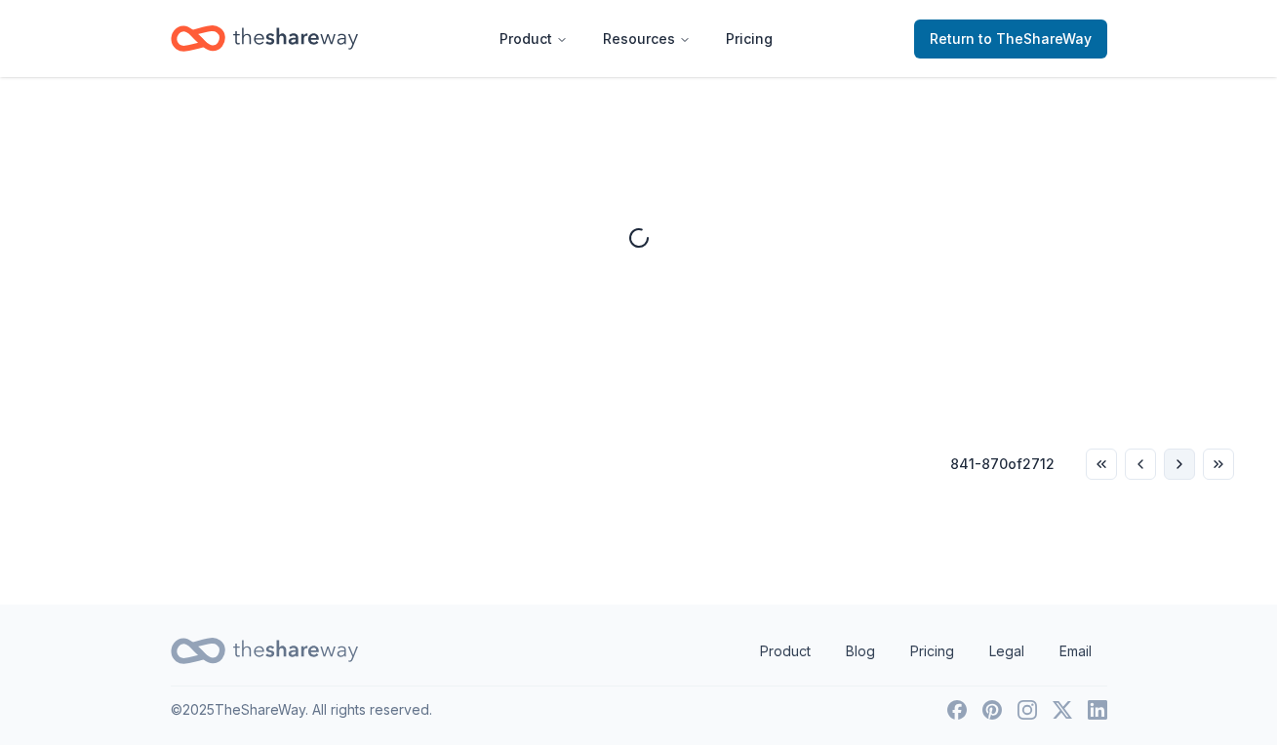
click at [1176, 476] on button "Go to next page" at bounding box center [1178, 464] width 31 height 31
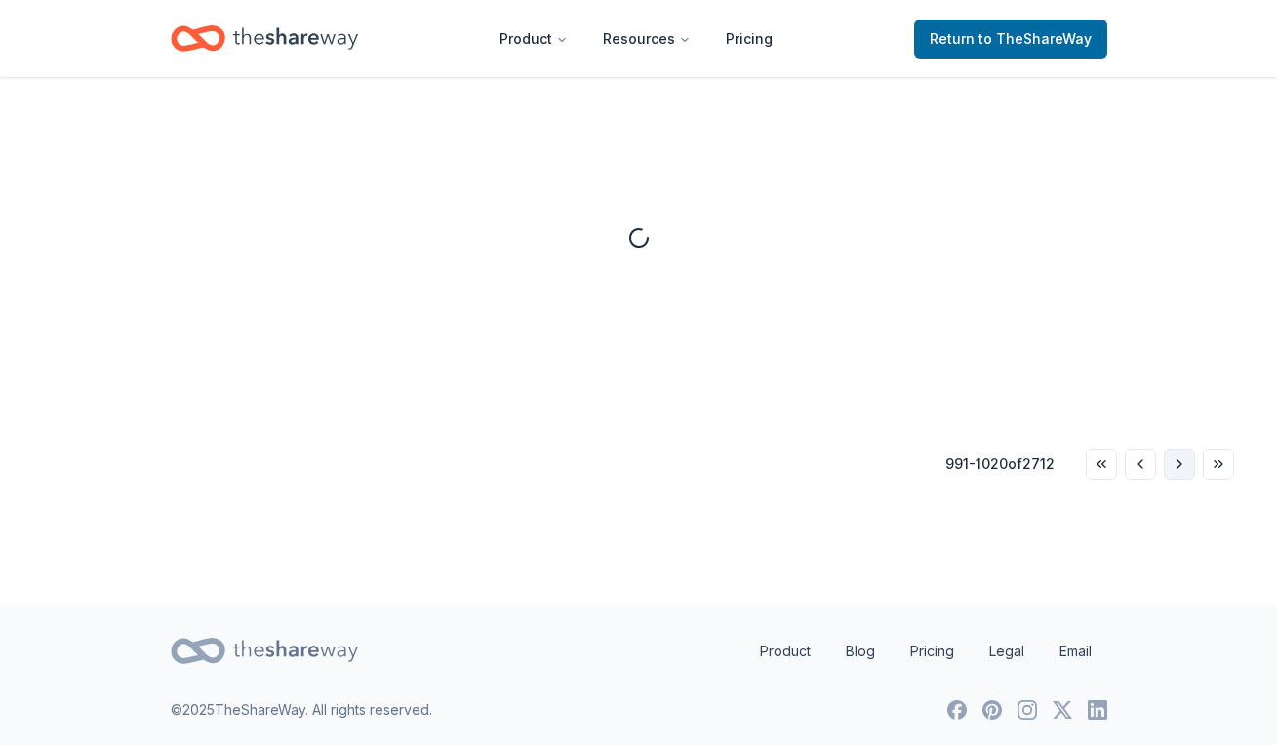
click at [1176, 476] on button "Go to next page" at bounding box center [1178, 464] width 31 height 31
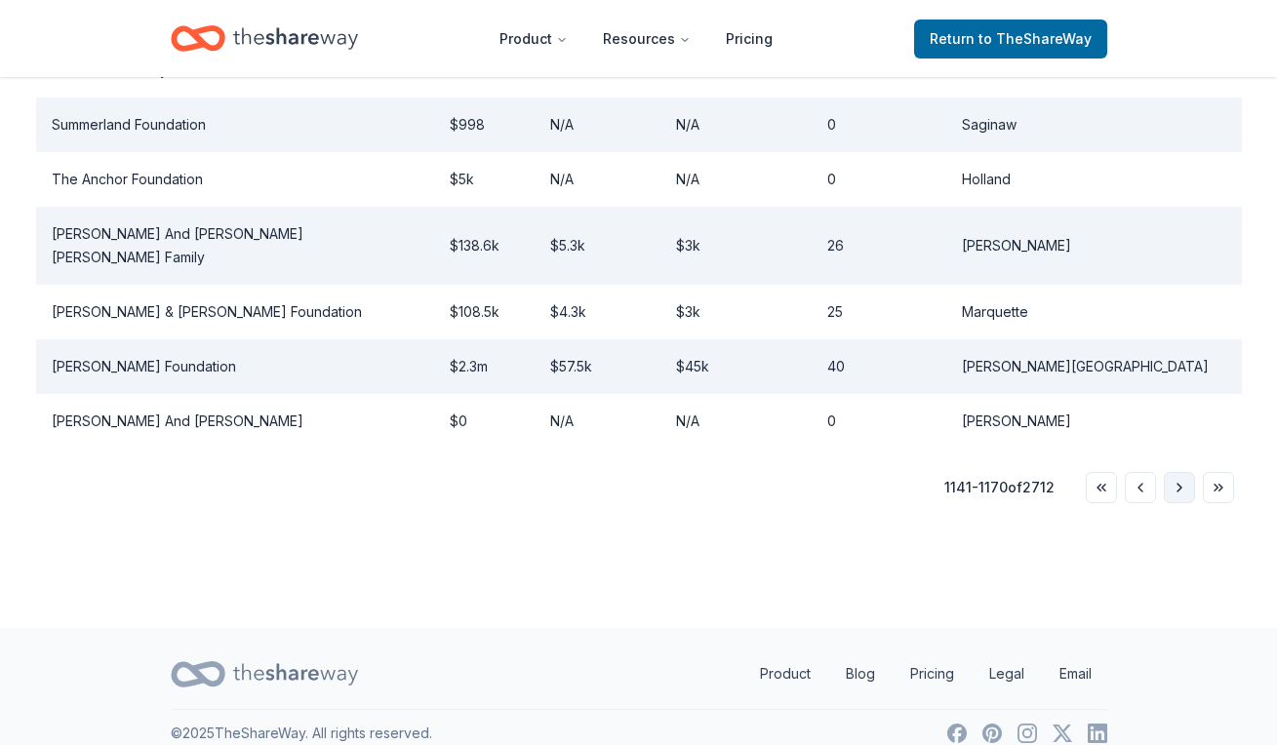
click at [1181, 472] on button "Go to next page" at bounding box center [1178, 487] width 31 height 31
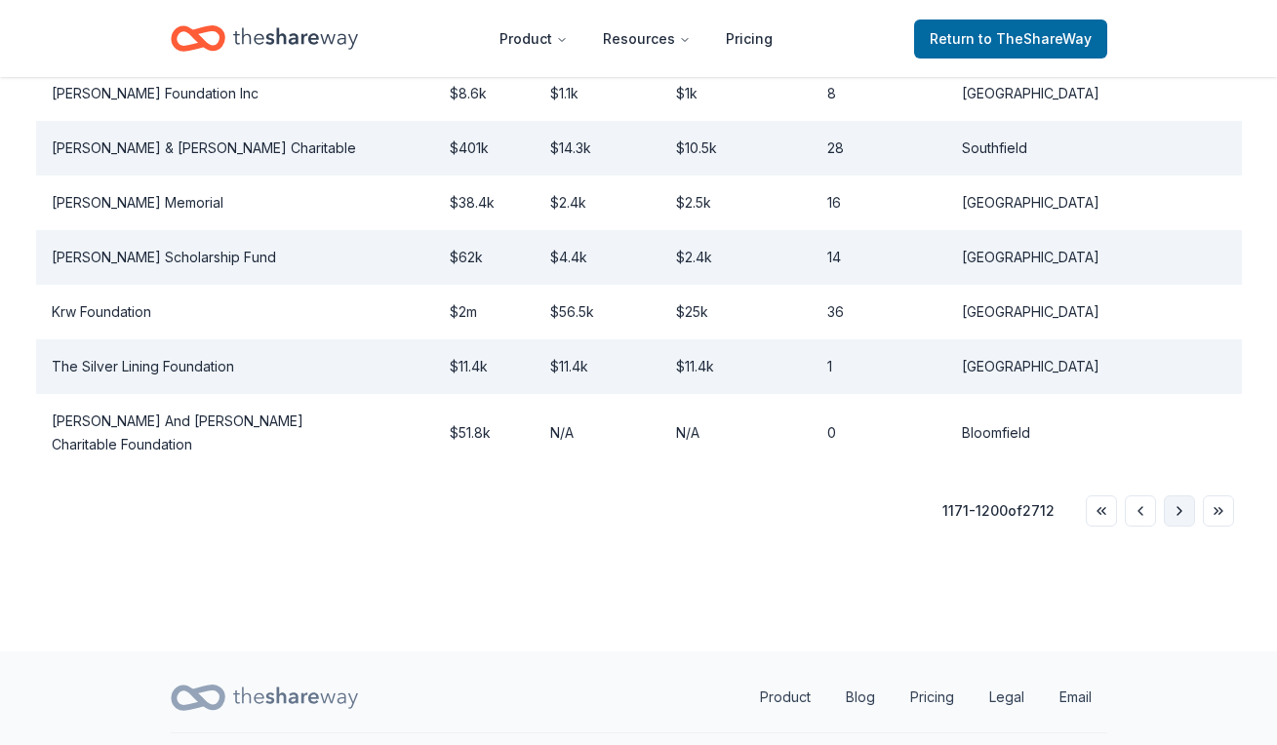
click at [1180, 495] on button "Go to next page" at bounding box center [1178, 510] width 31 height 31
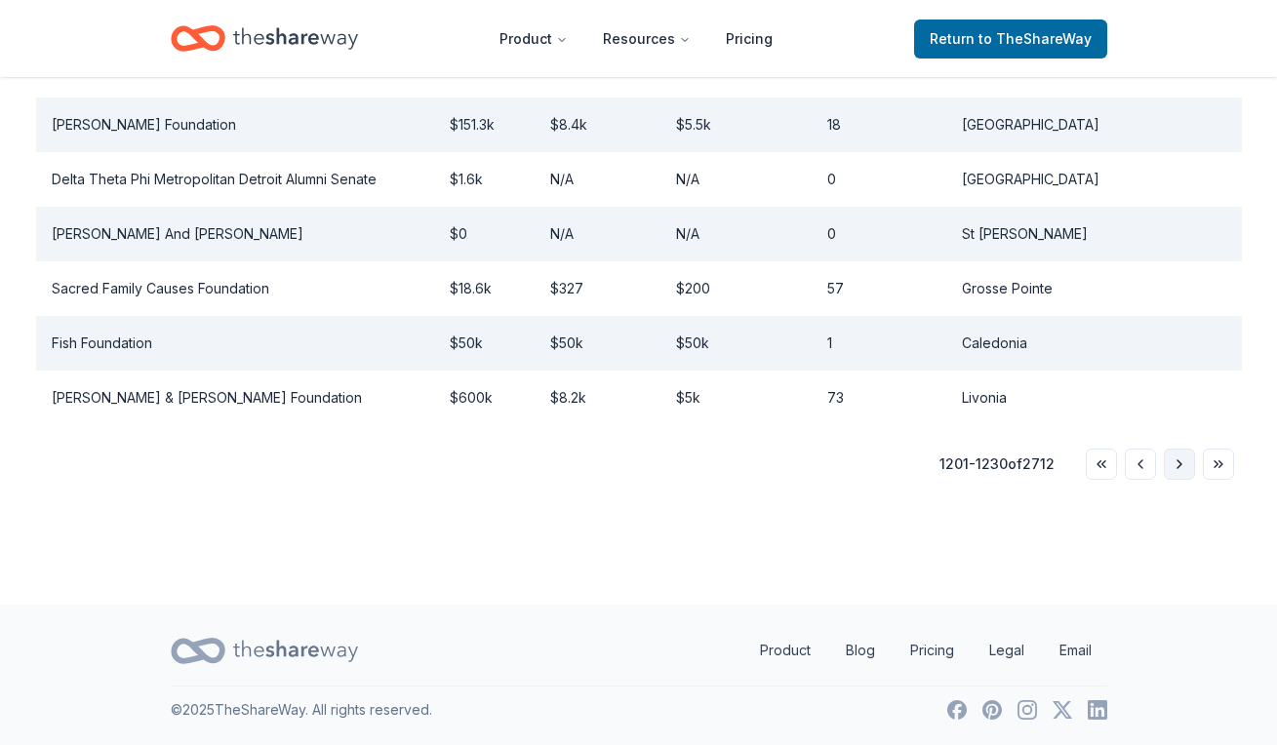
scroll to position [1798, 0]
click at [1180, 460] on button "Go to next page" at bounding box center [1178, 464] width 31 height 31
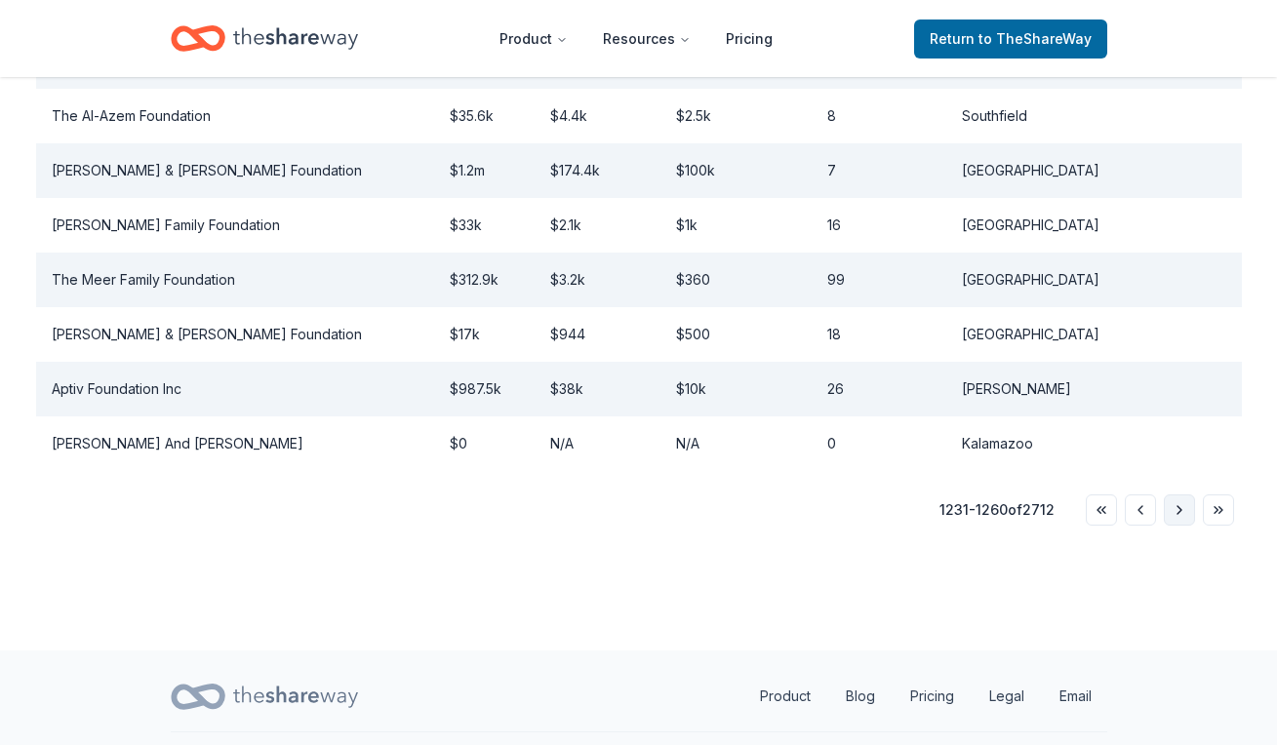
click at [1180, 494] on button "Go to next page" at bounding box center [1178, 509] width 31 height 31
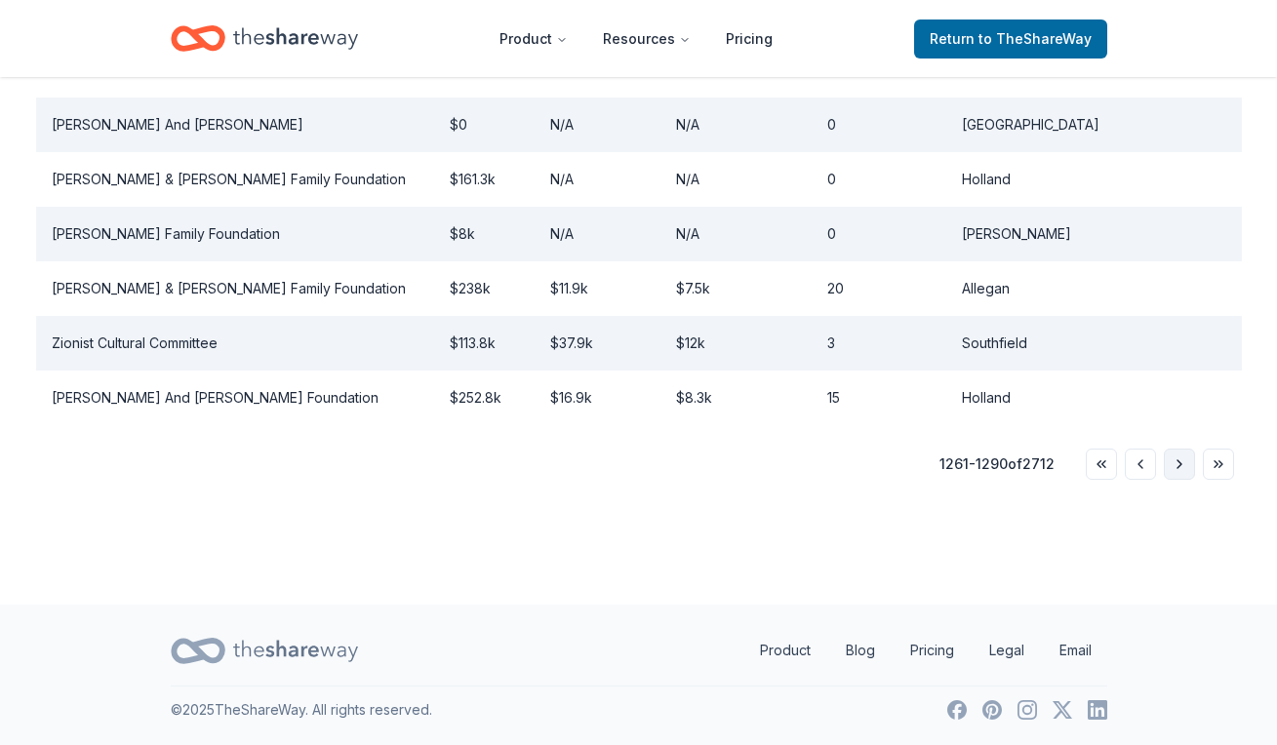
click at [1180, 460] on button "Go to next page" at bounding box center [1178, 464] width 31 height 31
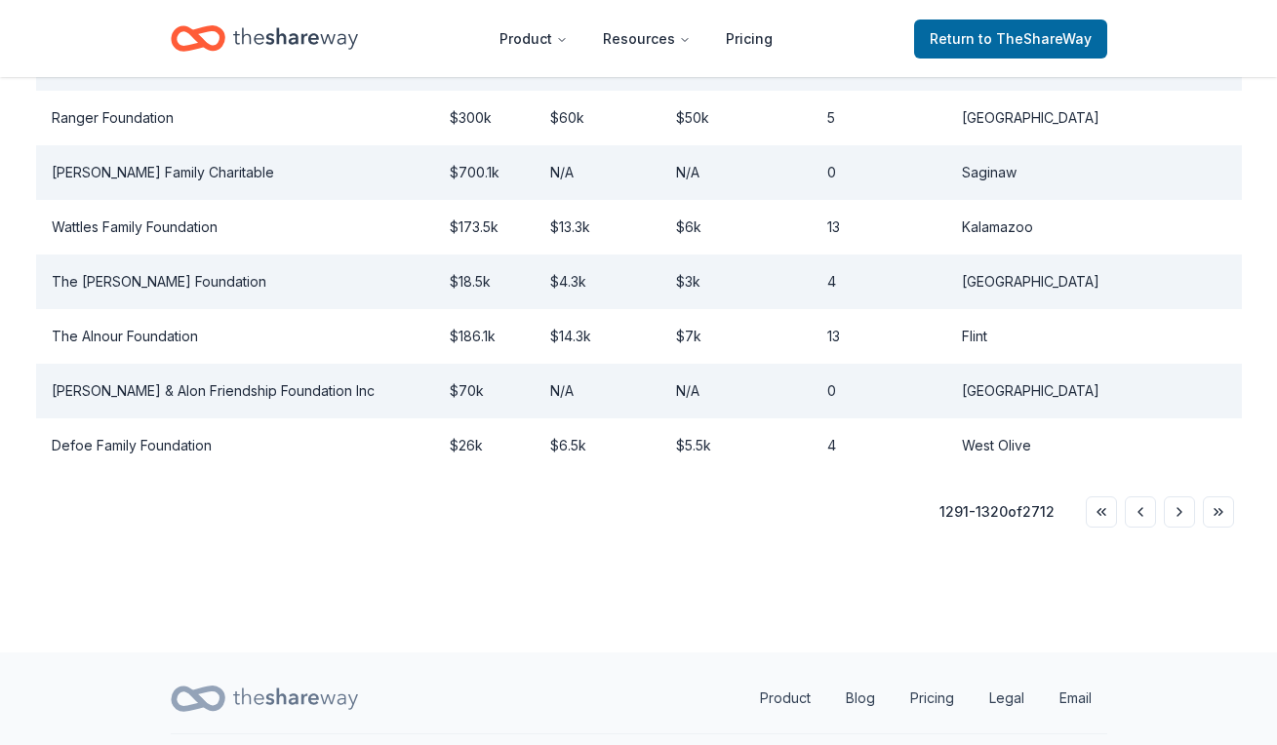
scroll to position [1790, 0]
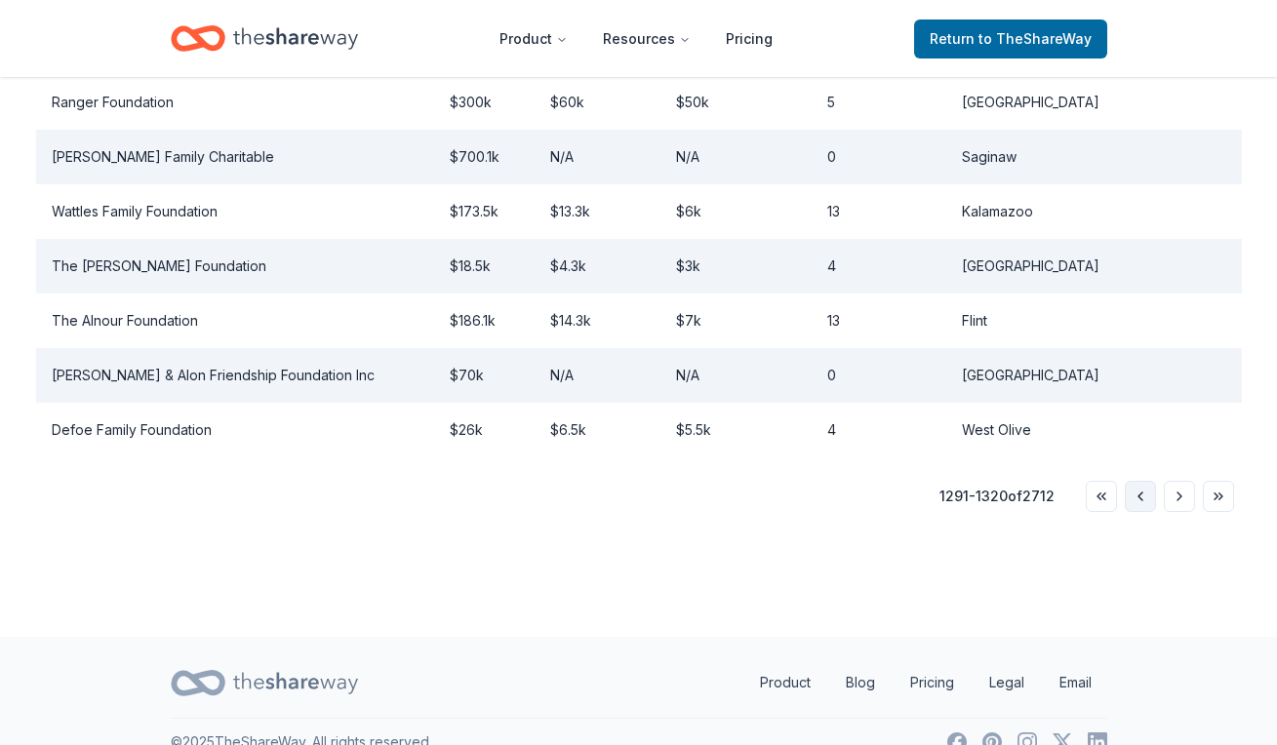
click at [1134, 481] on button "Go to previous page" at bounding box center [1139, 496] width 31 height 31
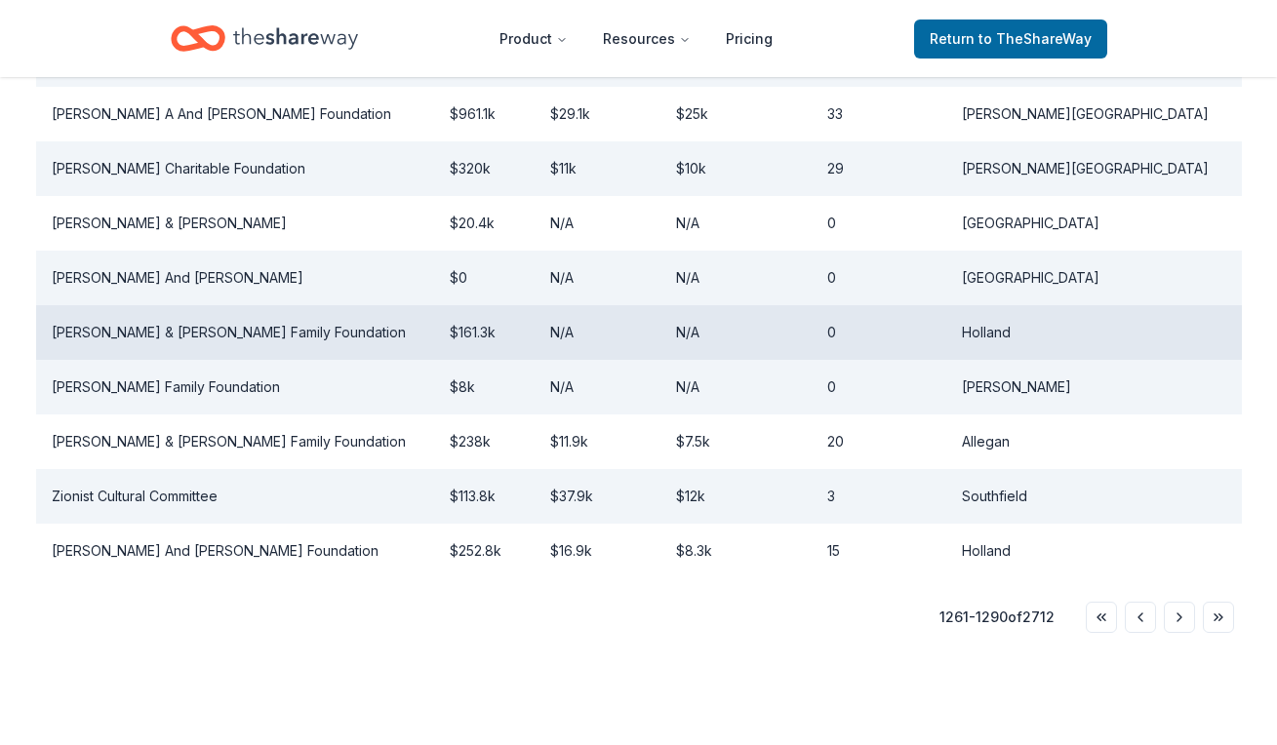
scroll to position [1666, 0]
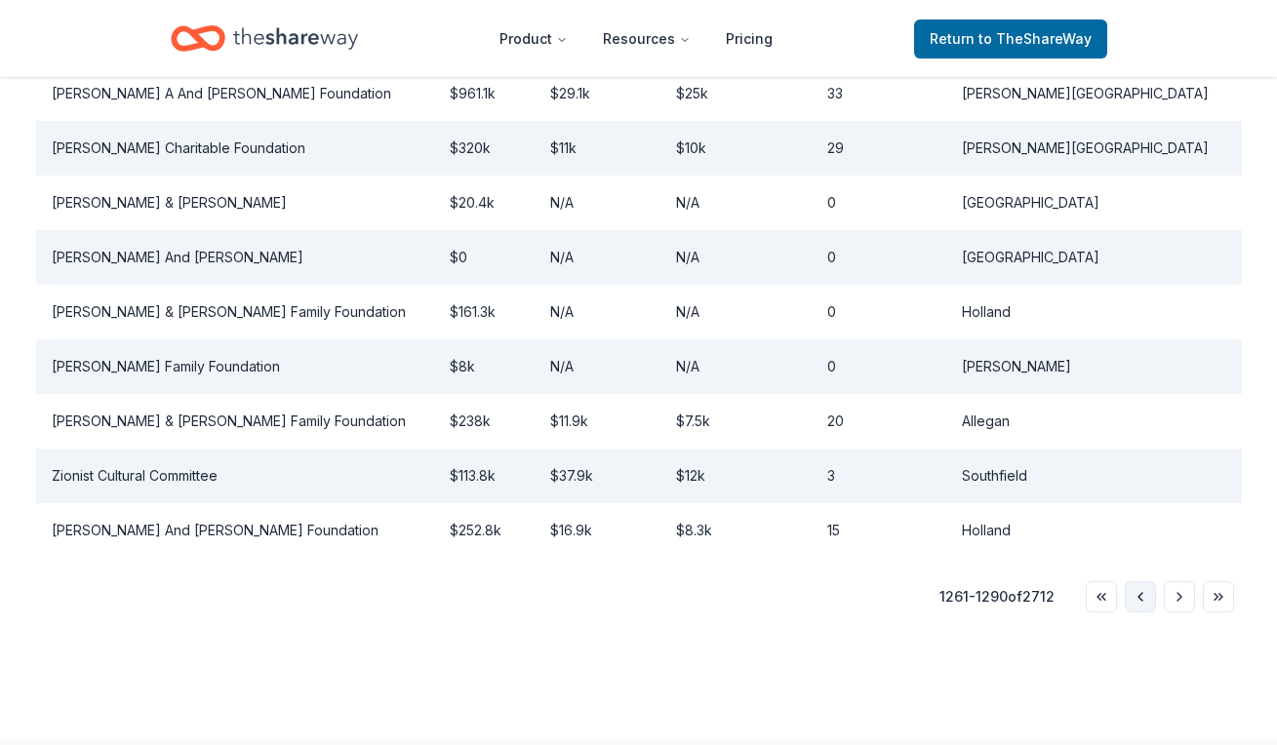
click at [1152, 594] on button "Go to previous page" at bounding box center [1139, 596] width 31 height 31
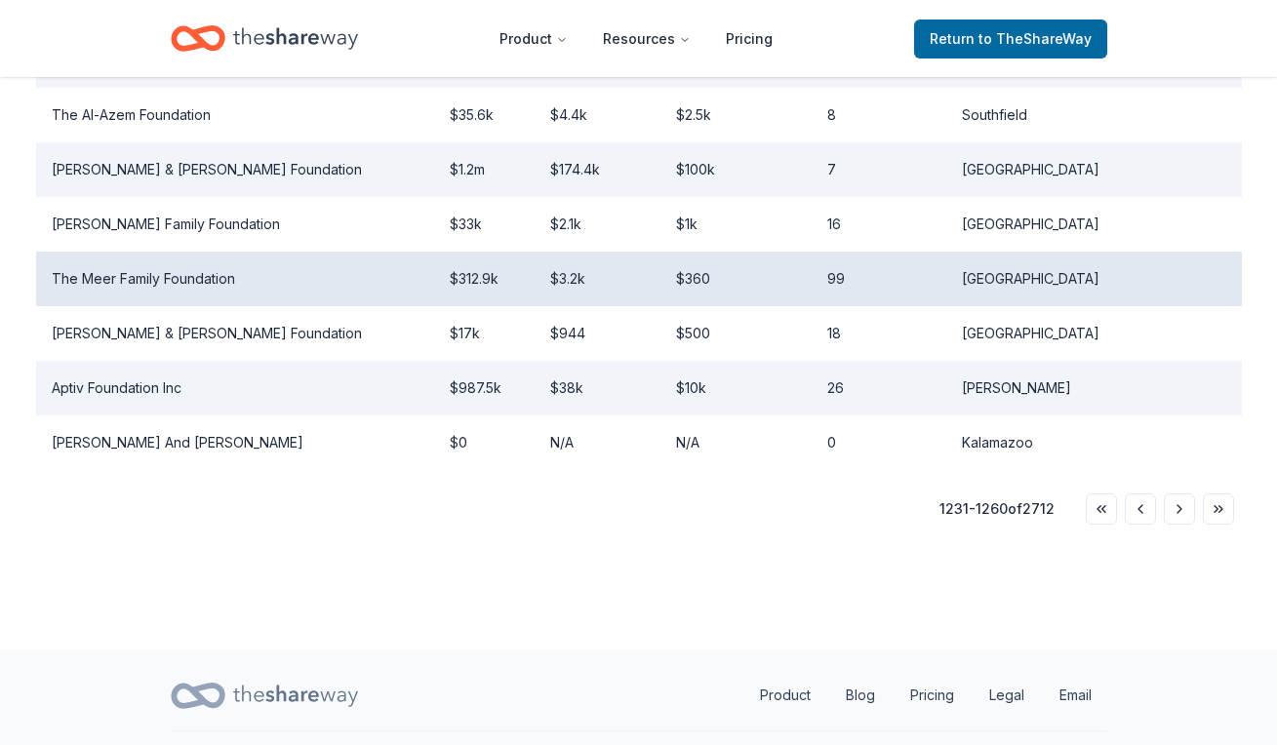
scroll to position [1798, 0]
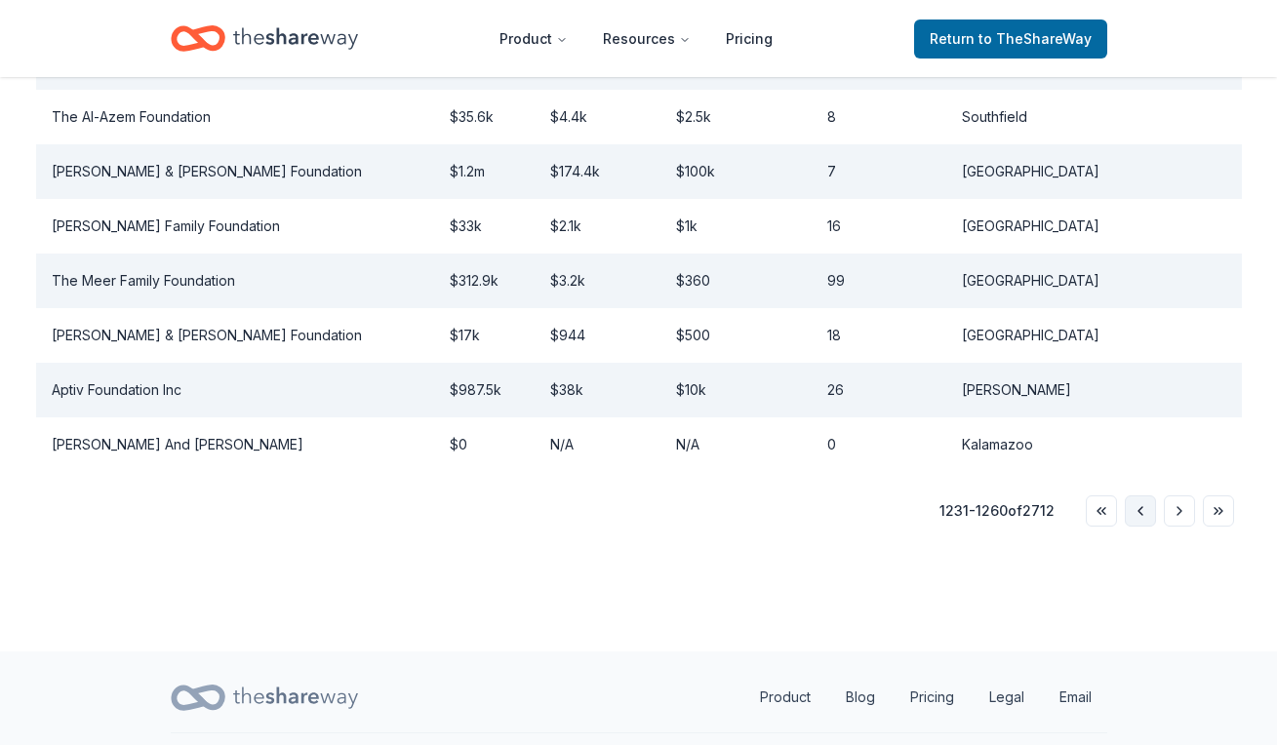
click at [1133, 495] on button "Go to previous page" at bounding box center [1139, 510] width 31 height 31
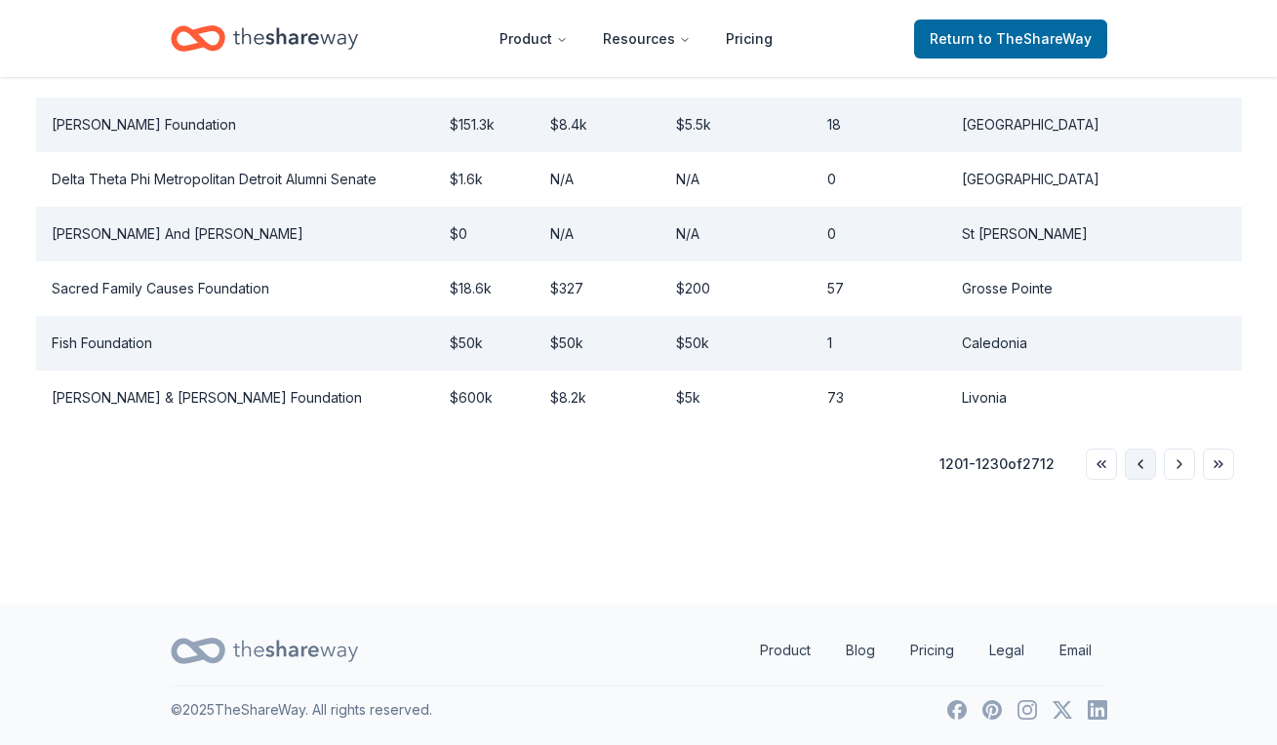
click at [1145, 472] on button "Go to previous page" at bounding box center [1139, 464] width 31 height 31
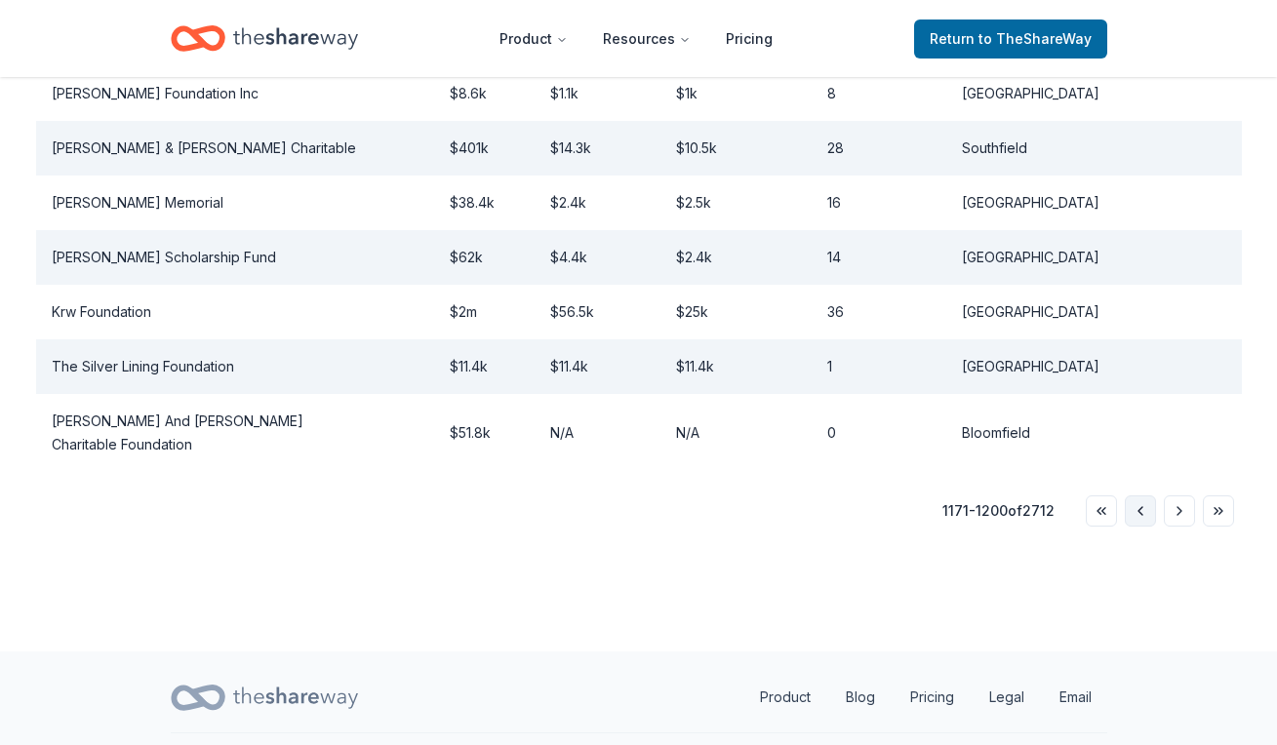
click at [1145, 495] on button "Go to previous page" at bounding box center [1139, 510] width 31 height 31
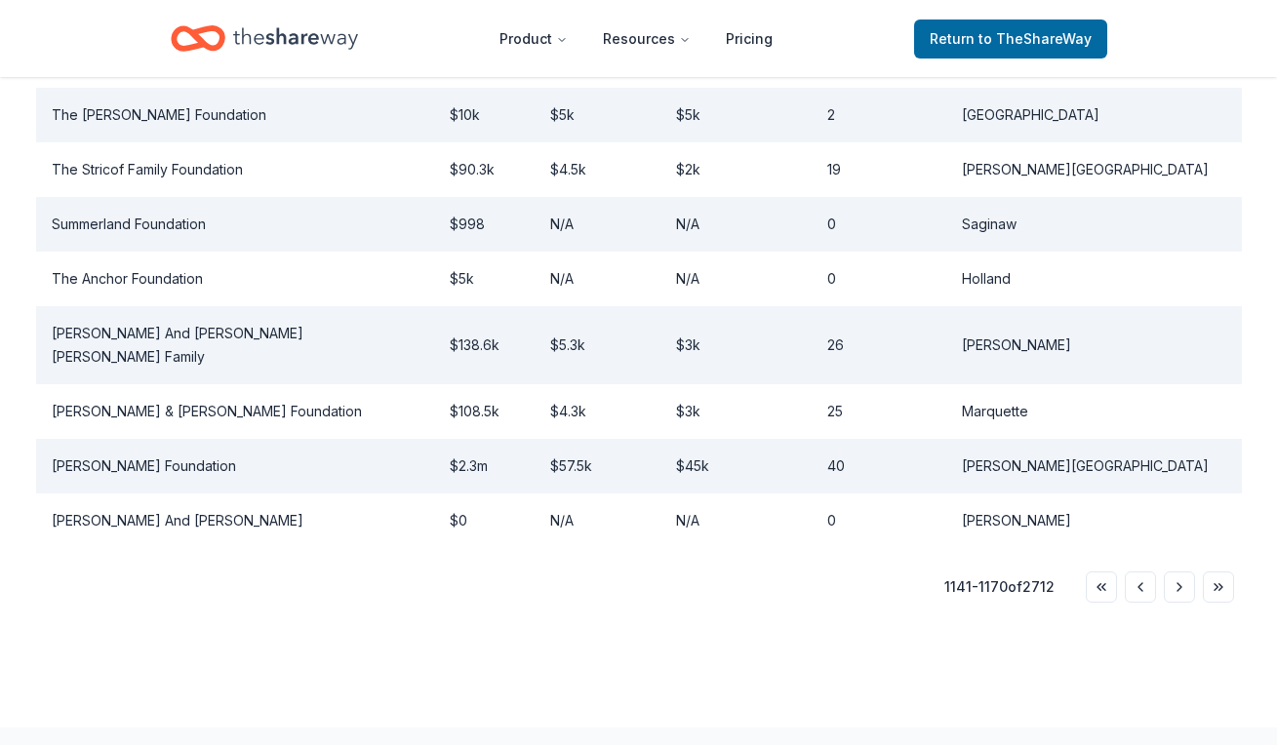
scroll to position [1710, 0]
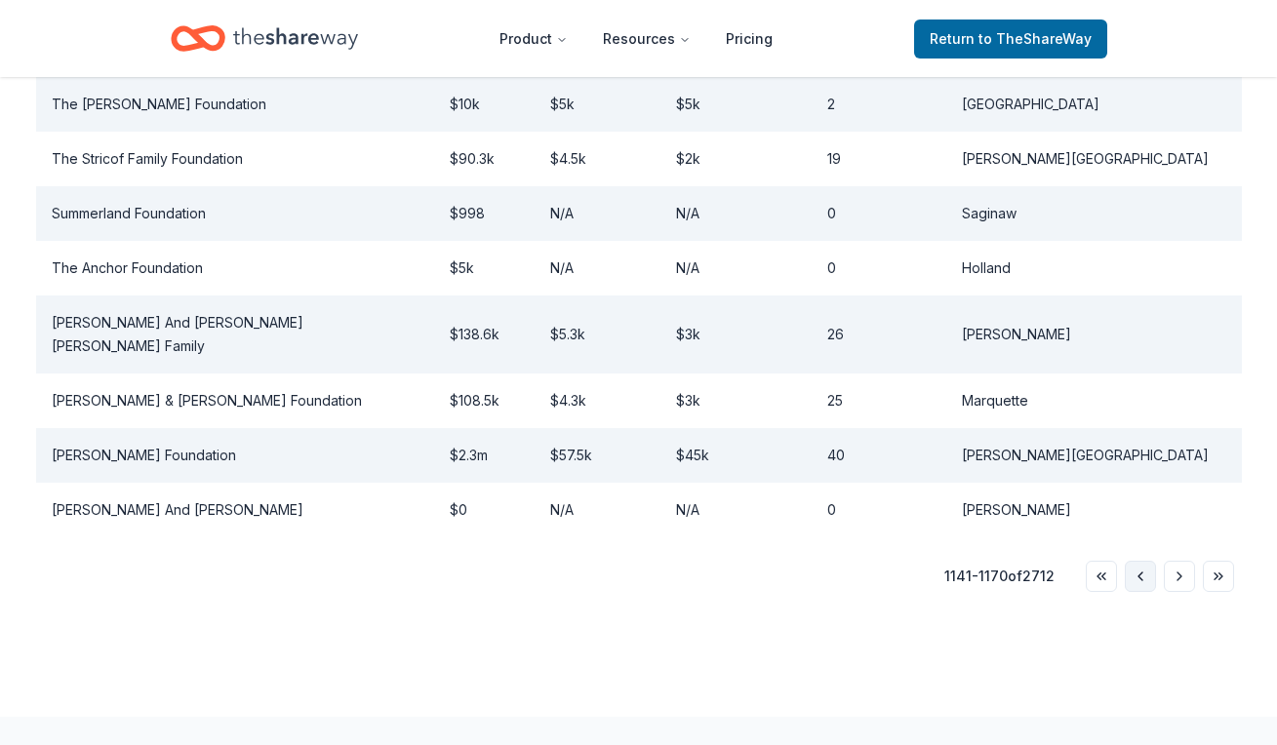
click at [1145, 561] on button "Go to previous page" at bounding box center [1139, 576] width 31 height 31
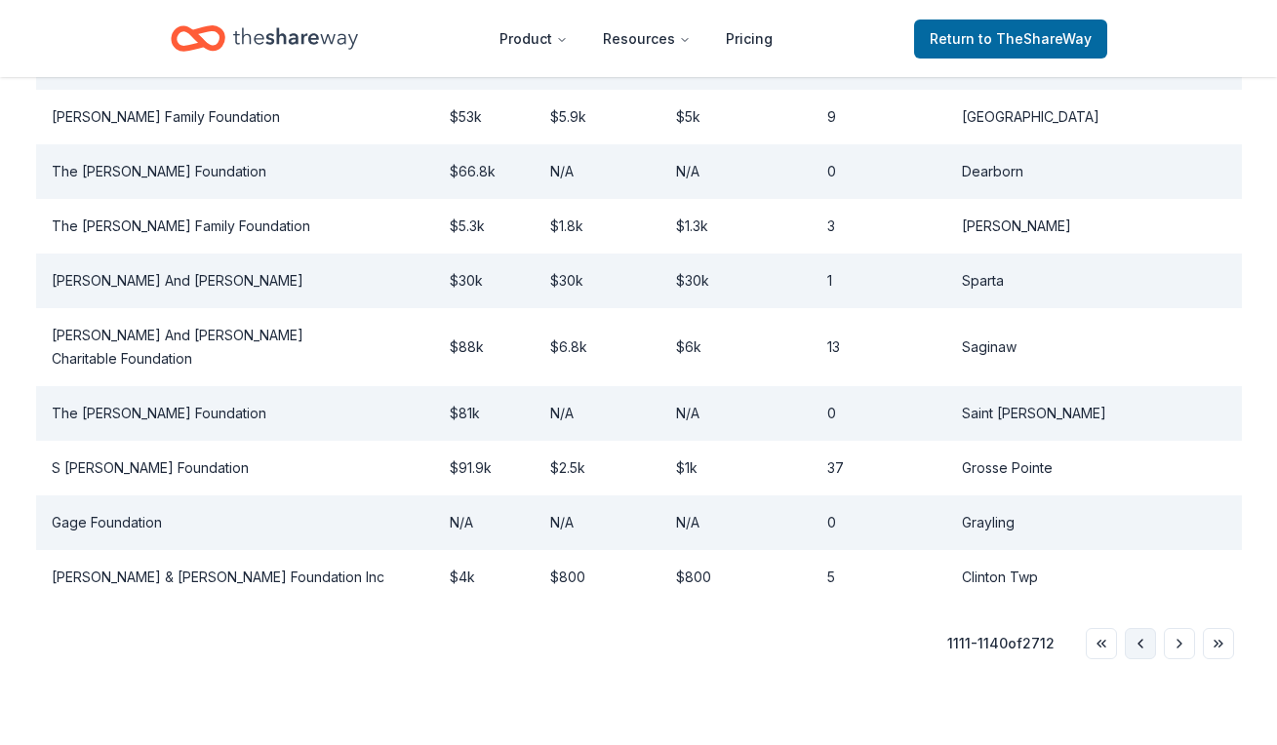
scroll to position [1667, 0]
click at [1147, 627] on button "Go to previous page" at bounding box center [1139, 642] width 31 height 31
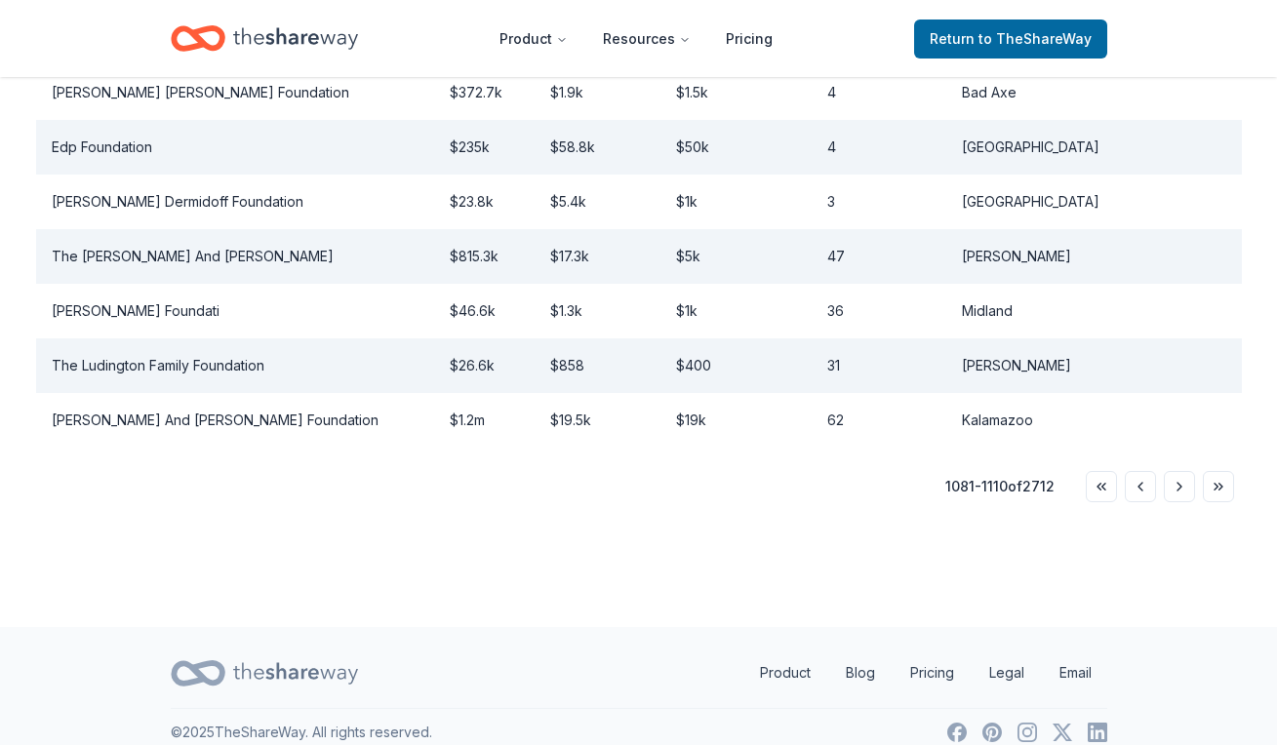
scroll to position [1798, 0]
click at [1176, 472] on button "Go to next page" at bounding box center [1178, 487] width 31 height 31
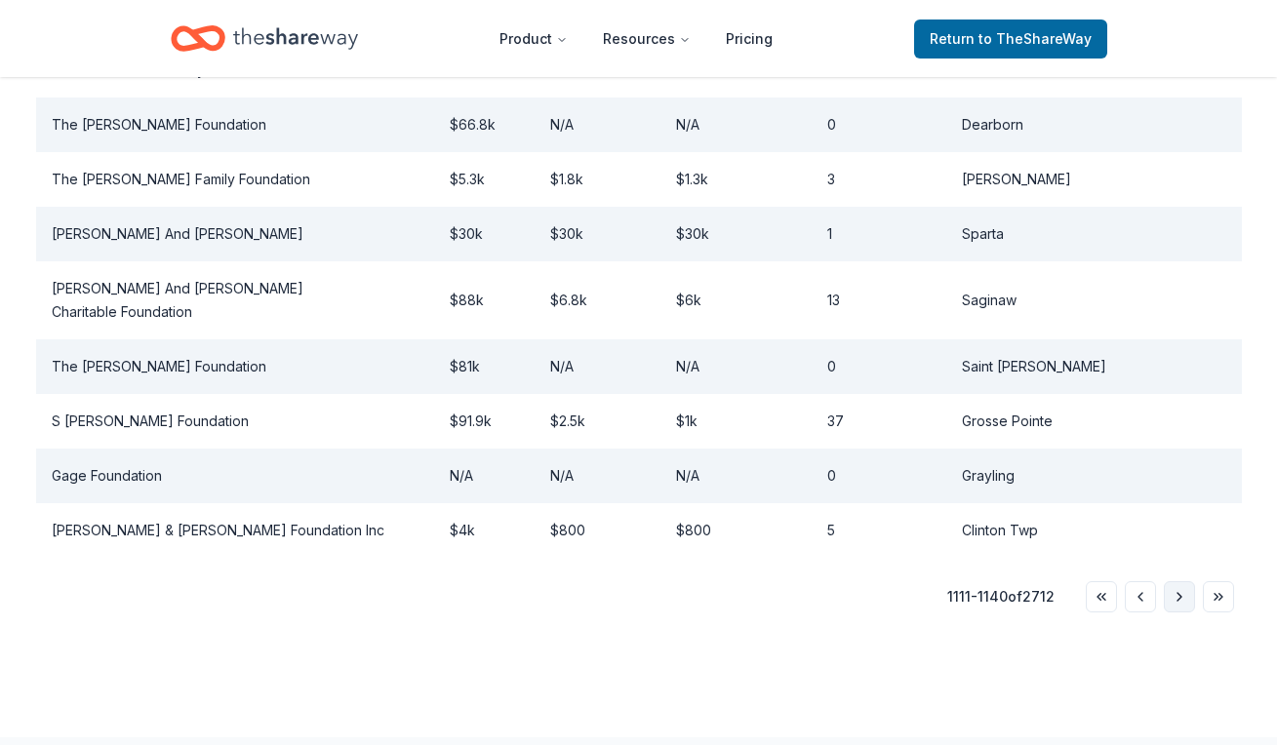
click at [1180, 581] on button "Go to next page" at bounding box center [1178, 596] width 31 height 31
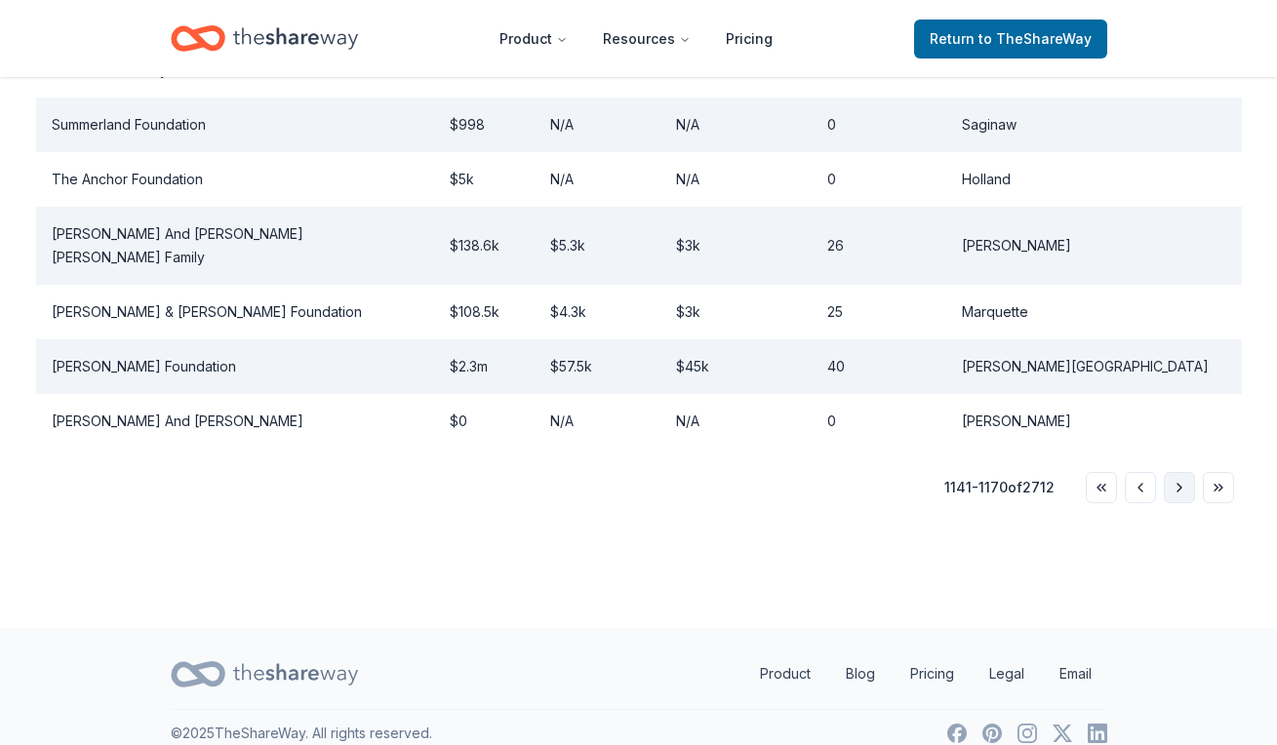
click at [1176, 472] on button "Go to next page" at bounding box center [1178, 487] width 31 height 31
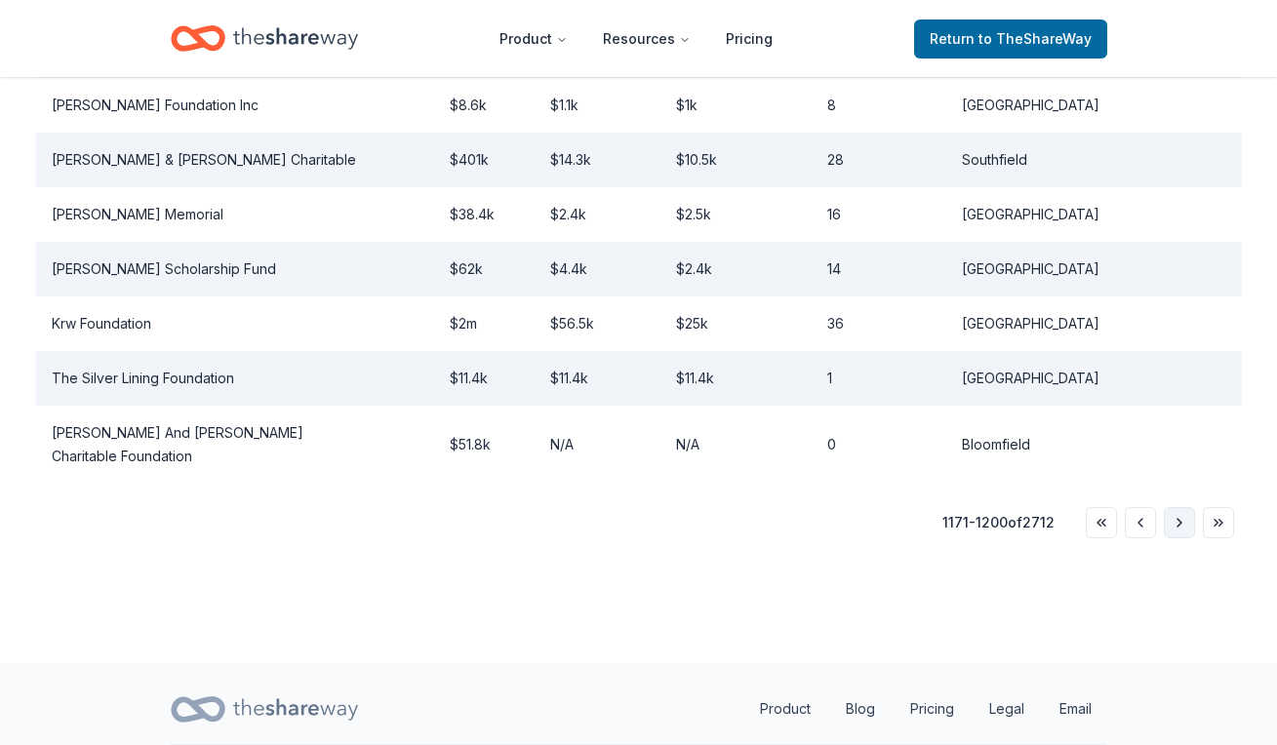
scroll to position [1788, 0]
click at [1176, 506] on button "Go to next page" at bounding box center [1178, 521] width 31 height 31
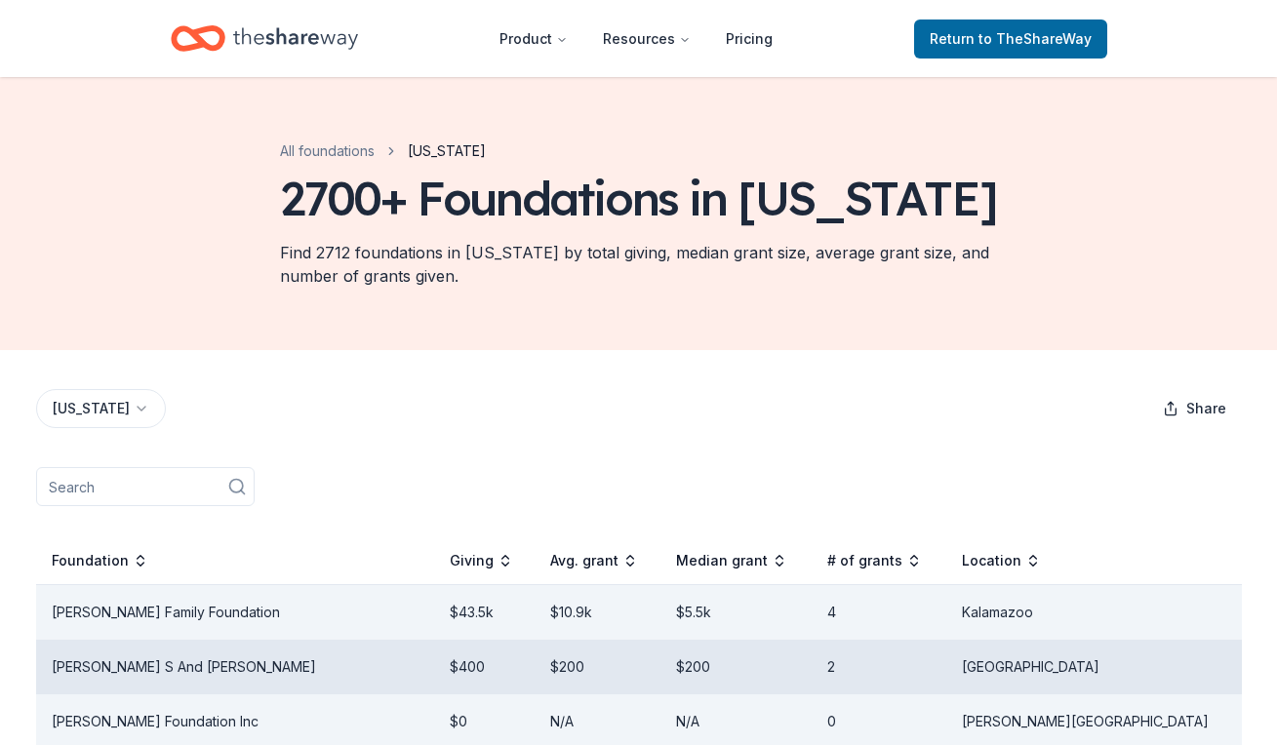
scroll to position [0, 0]
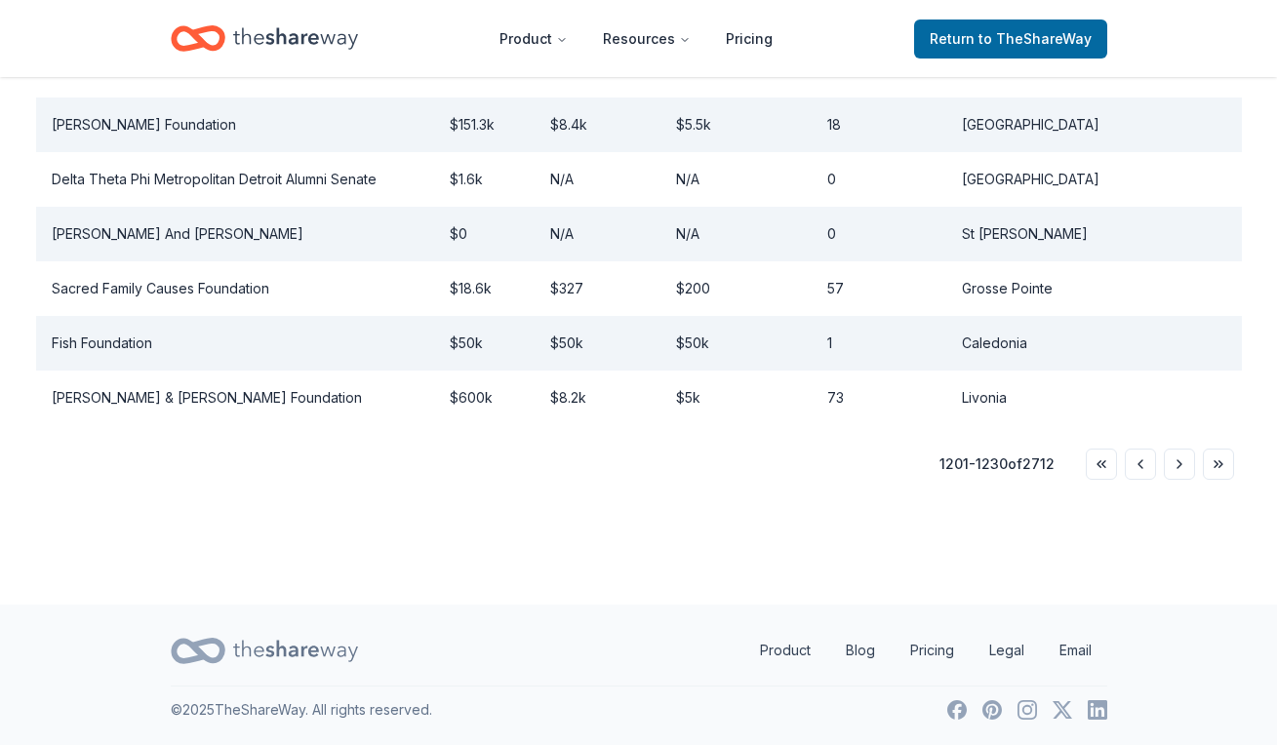
click at [1178, 473] on button "Go to next page" at bounding box center [1178, 464] width 31 height 31
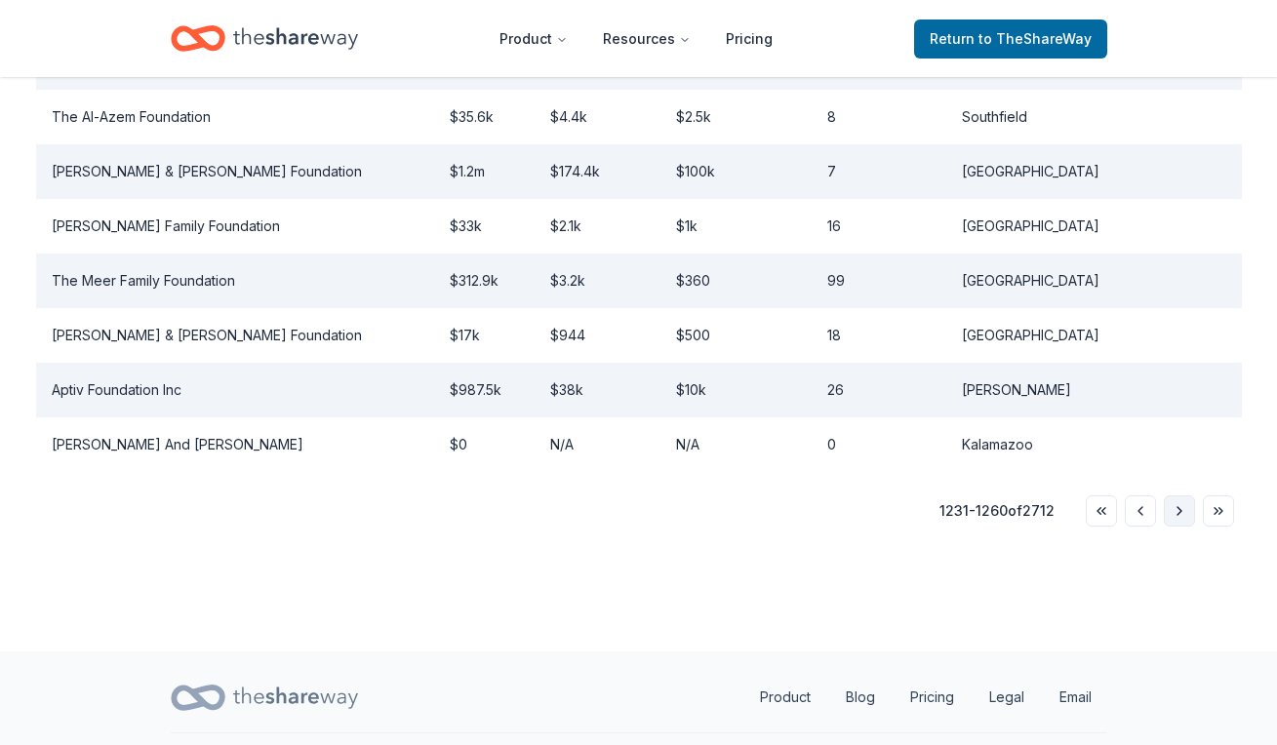
click at [1178, 495] on button "Go to next page" at bounding box center [1178, 510] width 31 height 31
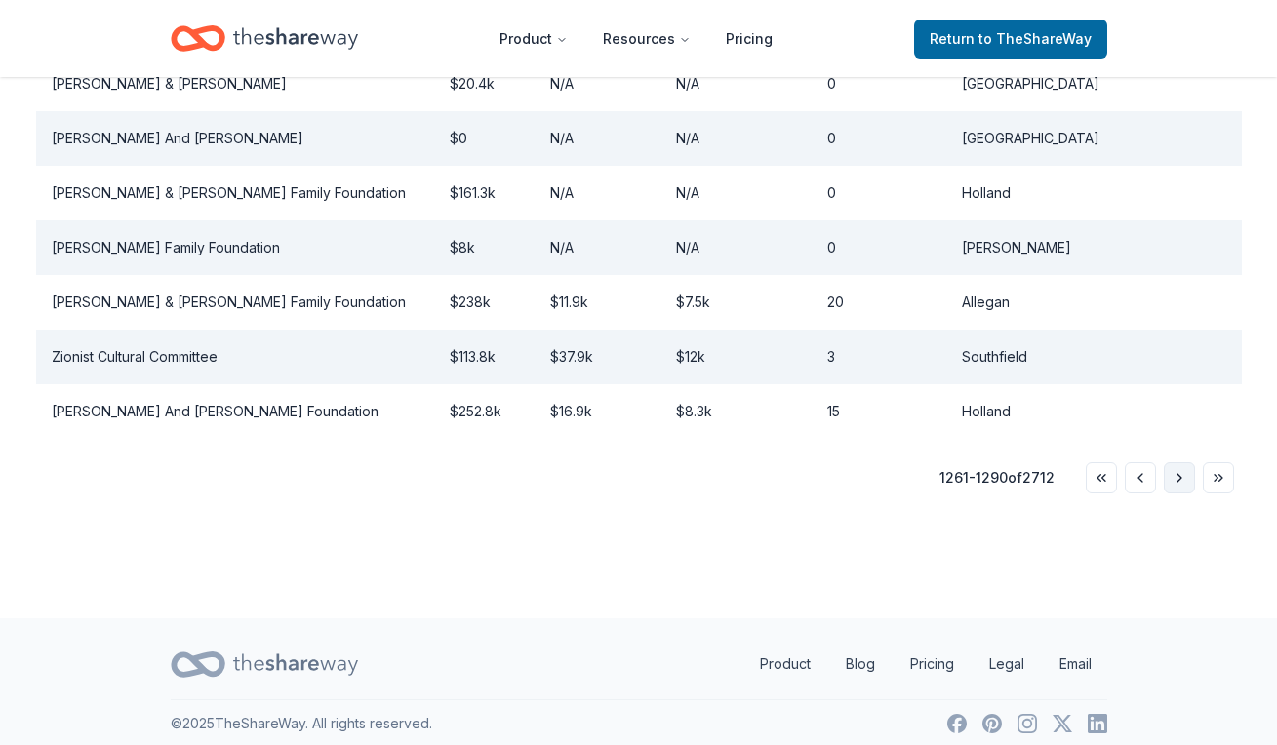
click at [1178, 472] on button "Go to next page" at bounding box center [1178, 477] width 31 height 31
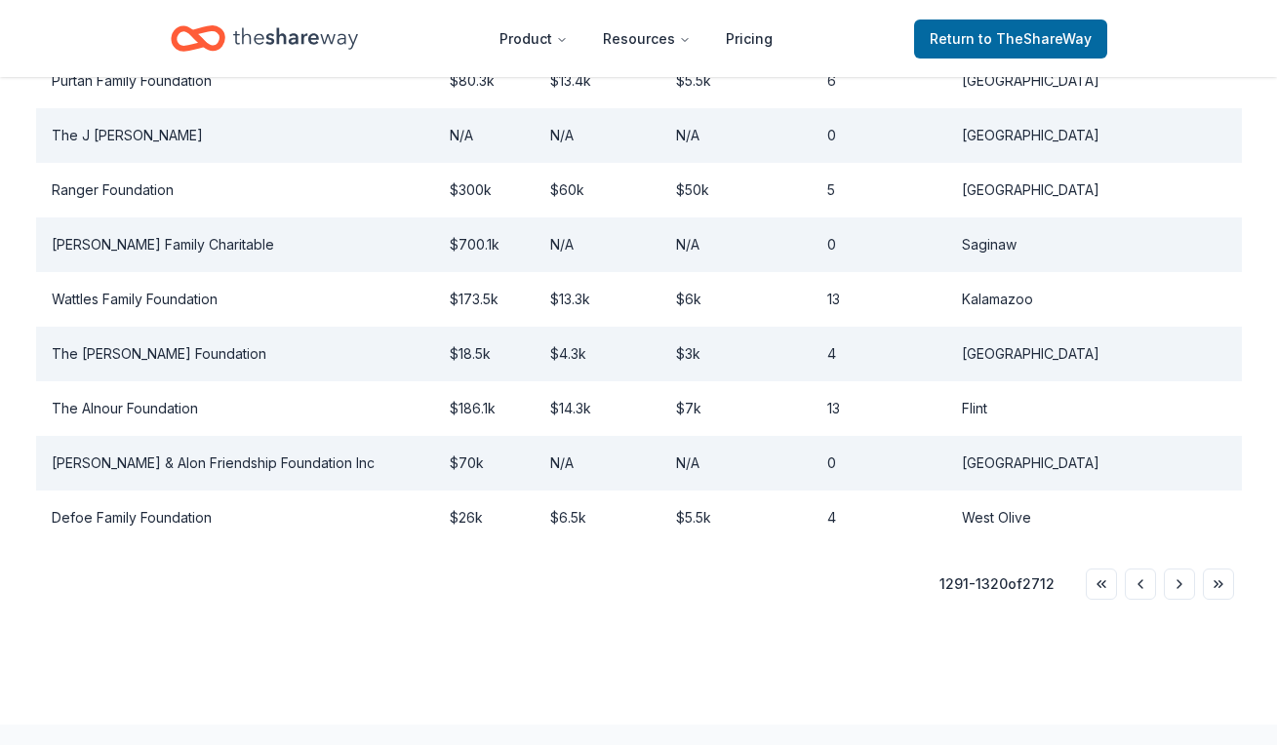
scroll to position [1706, 0]
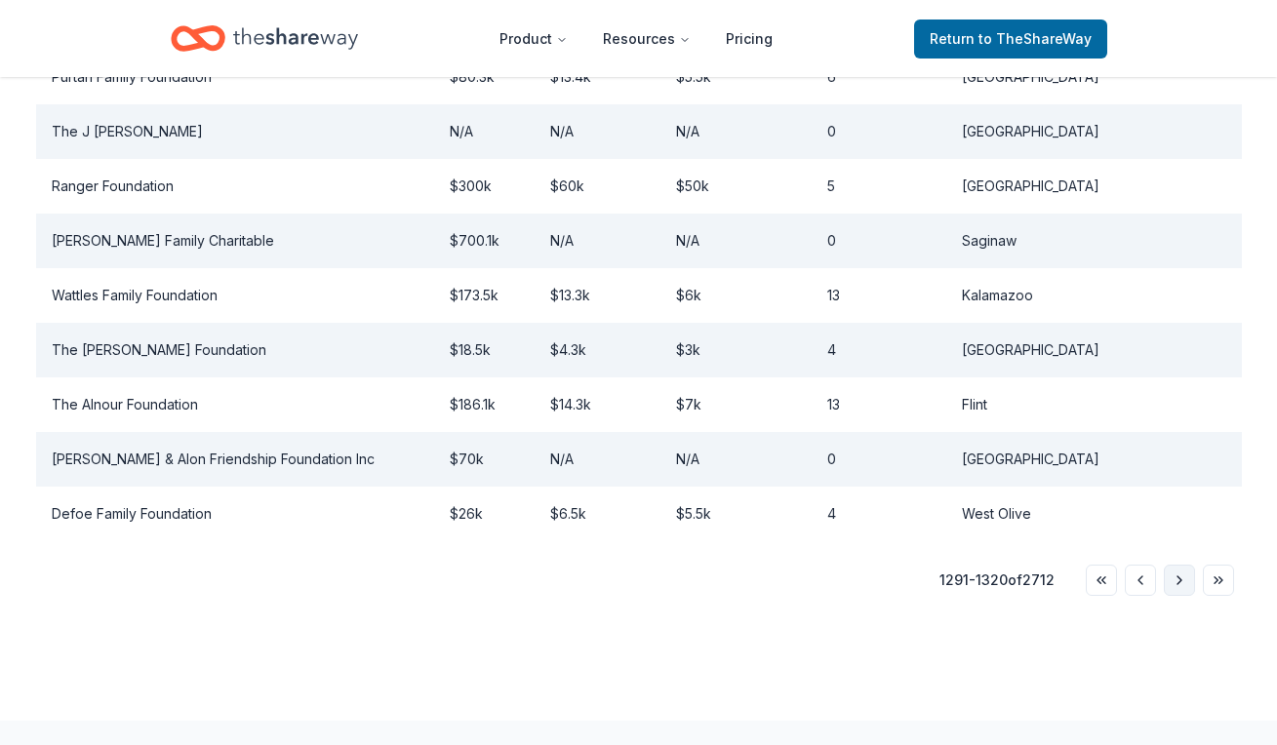
click at [1194, 565] on button "Go to next page" at bounding box center [1178, 580] width 31 height 31
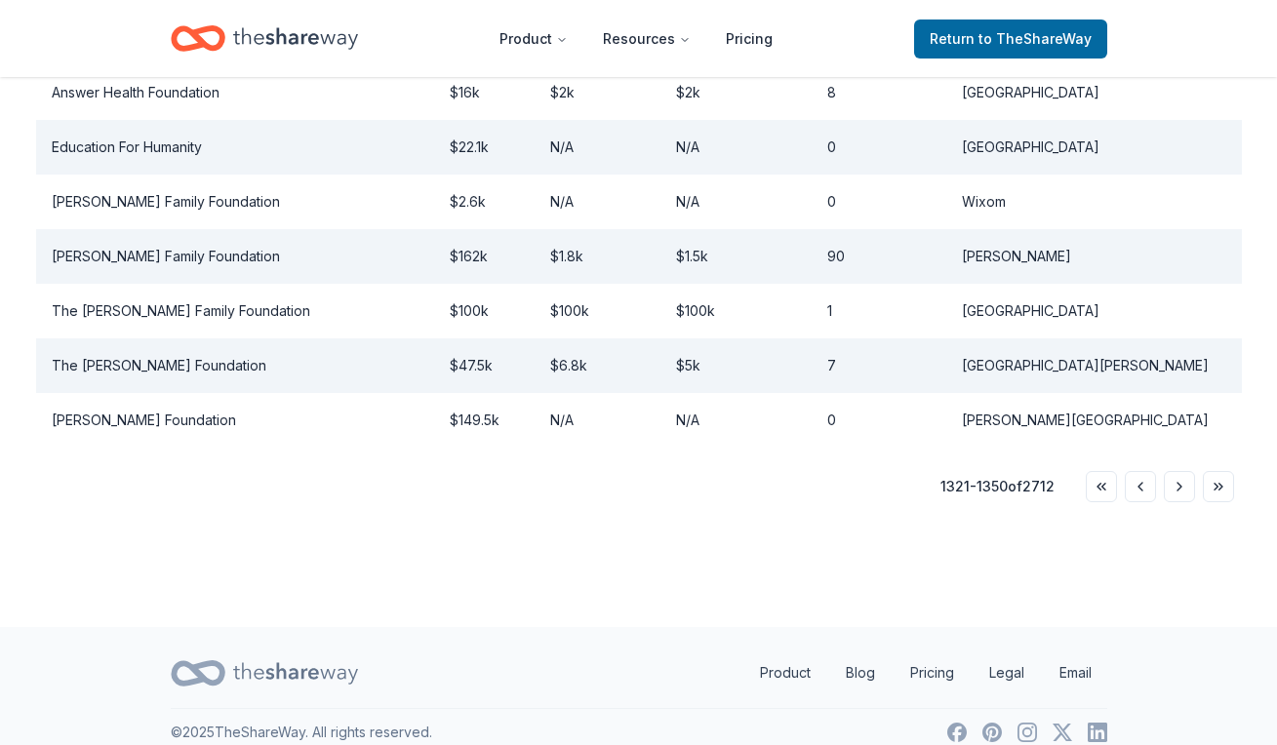
scroll to position [1798, 0]
click at [1175, 472] on button "Go to next page" at bounding box center [1178, 487] width 31 height 31
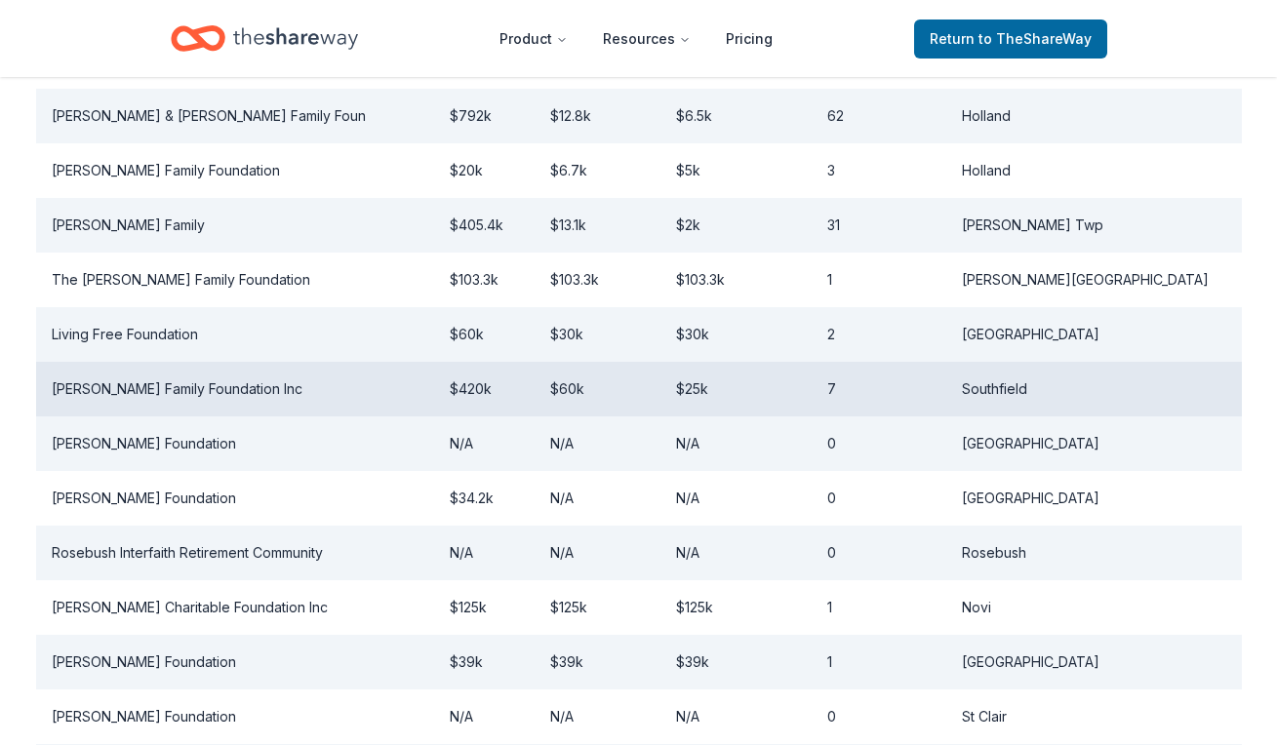
scroll to position [937, 0]
